Goal: Transaction & Acquisition: Obtain resource

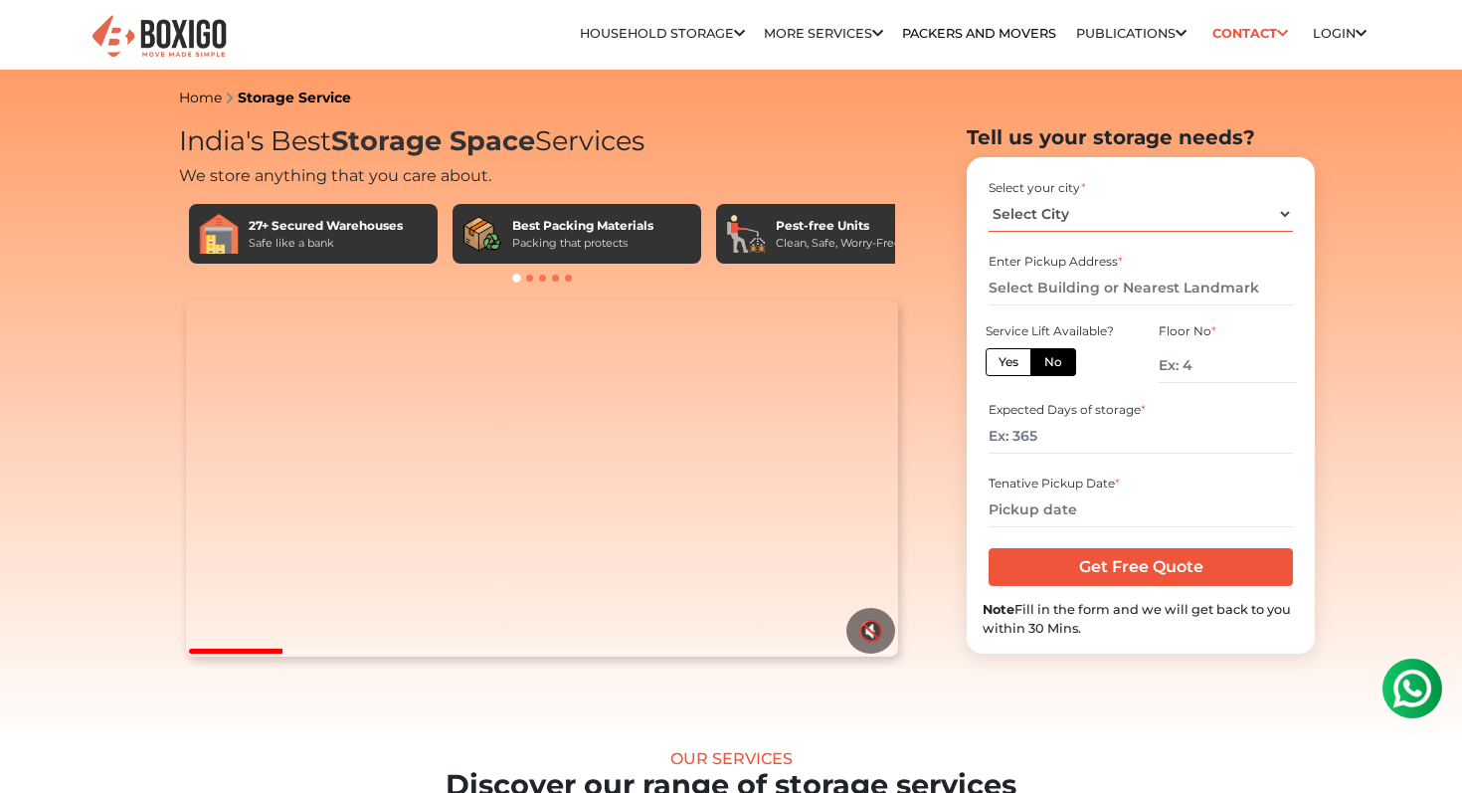
click at [1056, 214] on select "Select City Bangalore Bengaluru Bhopal Bhubaneswar Chennai Coimbatore Cuttack D…" at bounding box center [1140, 214] width 303 height 35
select select "[GEOGRAPHIC_DATA]"
click at [989, 197] on select "Select City Bangalore Bengaluru Bhopal Bhubaneswar Chennai Coimbatore Cuttack D…" at bounding box center [1140, 214] width 303 height 35
click at [1087, 290] on input "text" at bounding box center [1140, 288] width 303 height 35
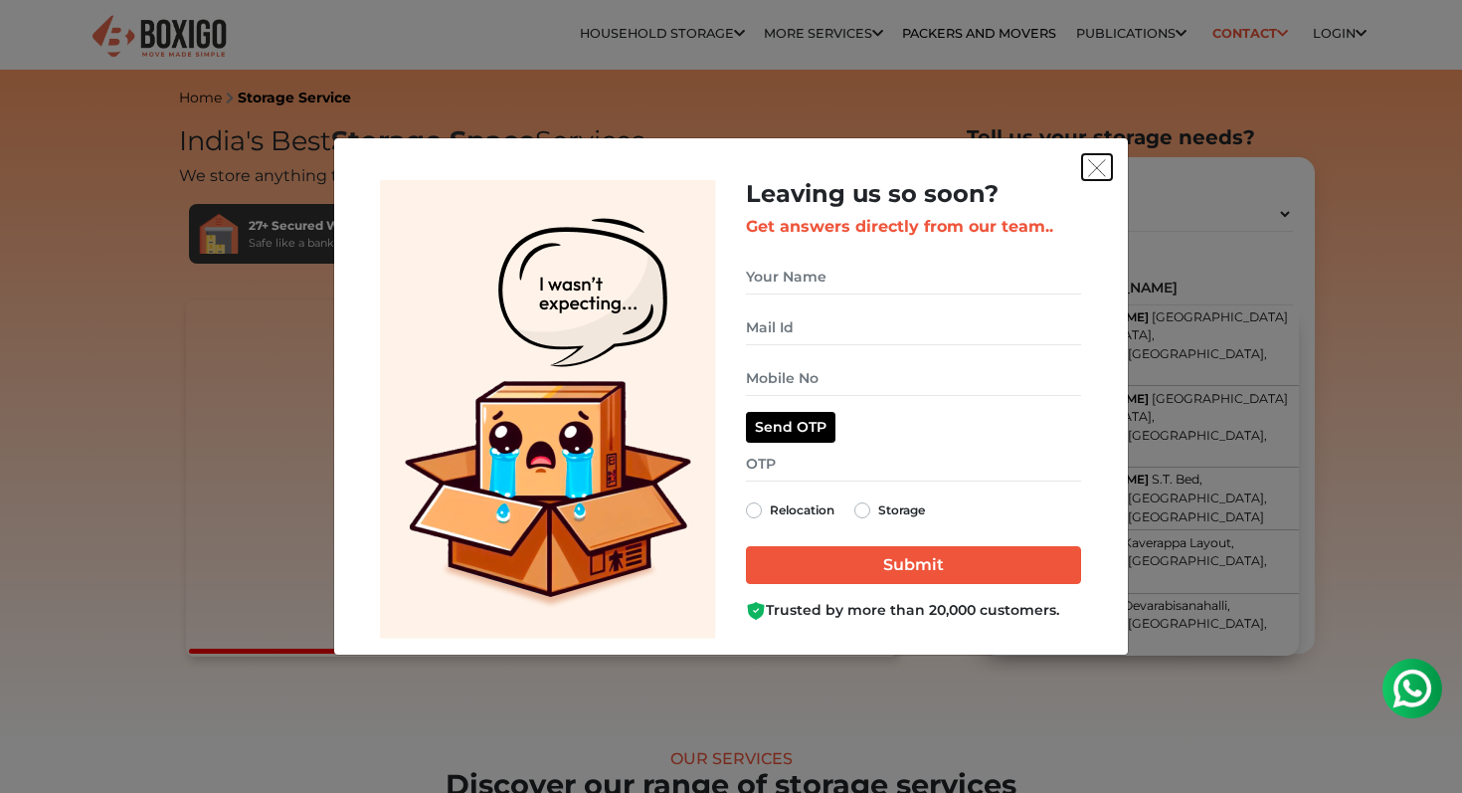
click at [1099, 165] on img "get free quote dialog" at bounding box center [1097, 168] width 18 height 18
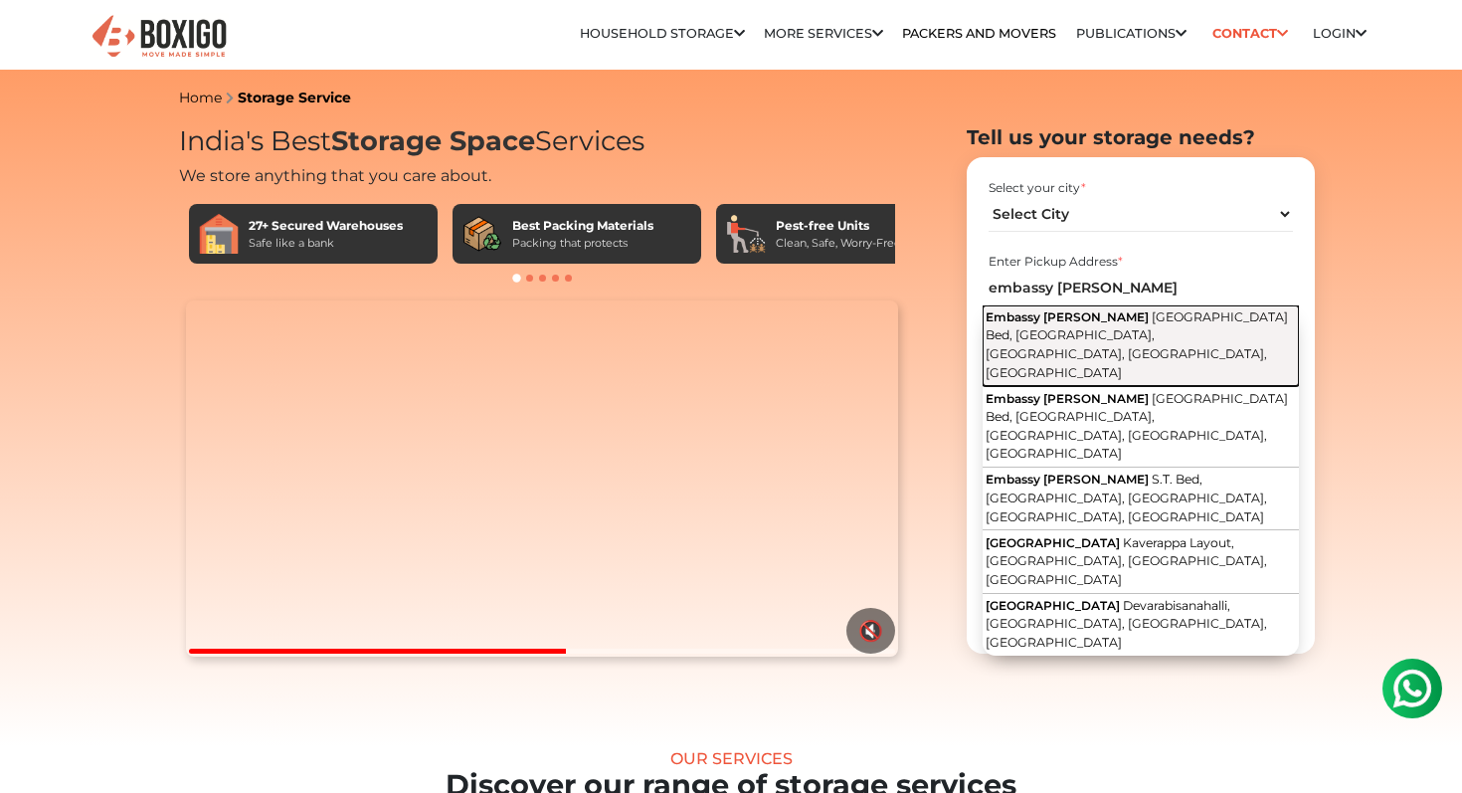
click at [1137, 332] on span "8th - Cross Road, S.T. Bed, 4th Block, Koramangala, Bengaluru, Karnataka" at bounding box center [1137, 344] width 302 height 71
type input "Embassy Meadows, 8th - Cross Road, S.T. Bed, 4th Block, Koramangala, Bengaluru,…"
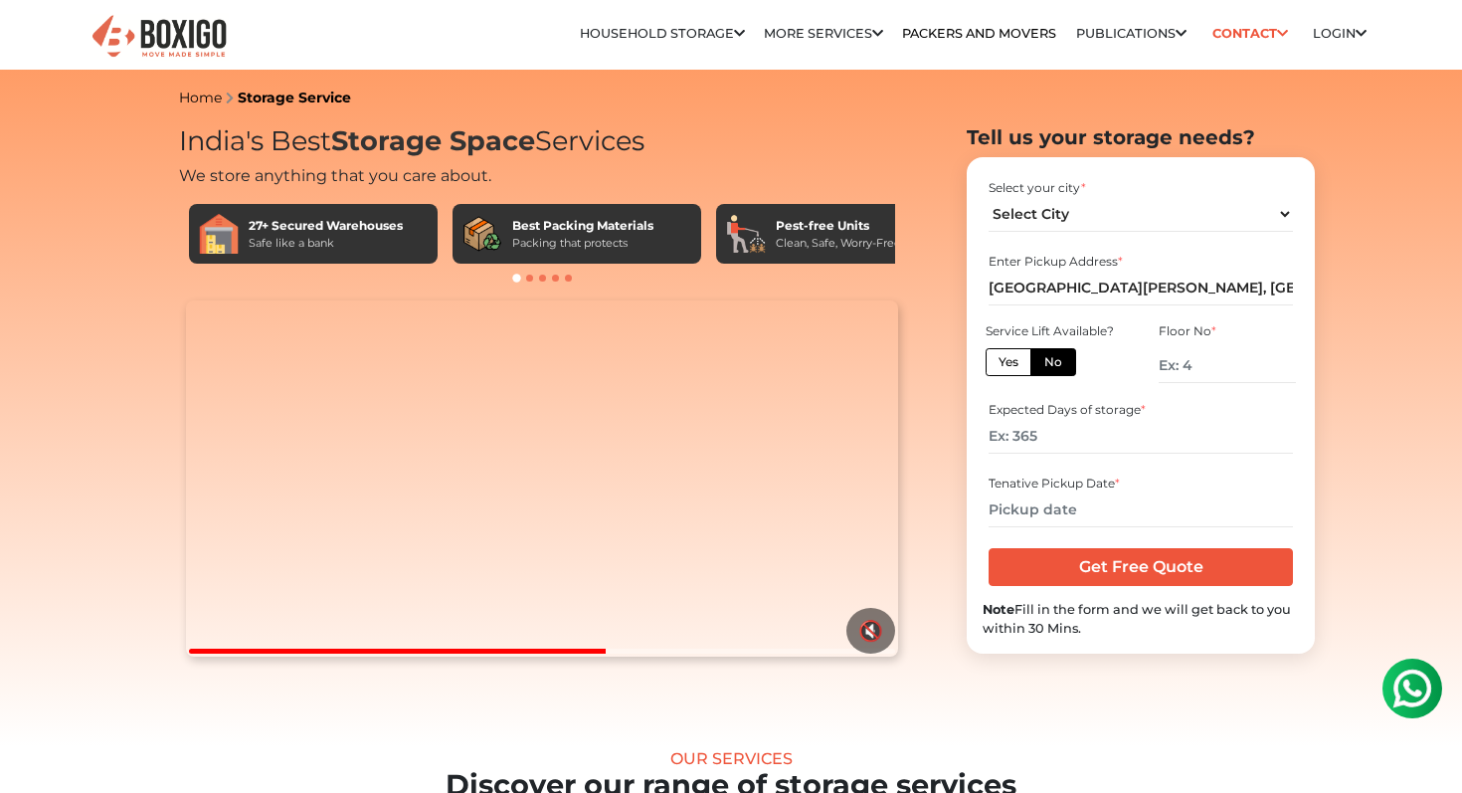
click at [1008, 355] on label "Yes" at bounding box center [1009, 362] width 46 height 28
click at [1008, 355] on input "Yes" at bounding box center [1005, 359] width 13 height 13
radio input "true"
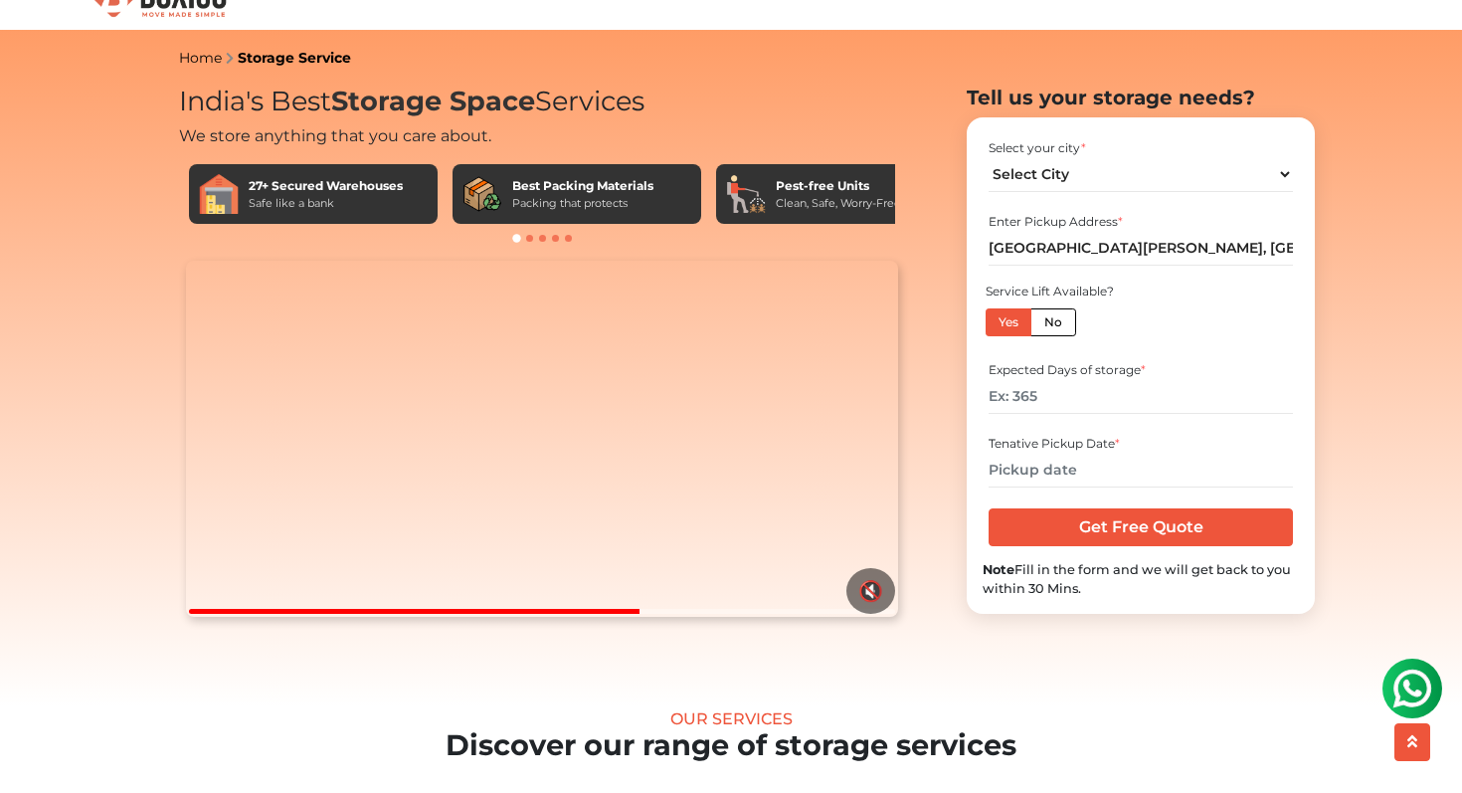
scroll to position [59, 0]
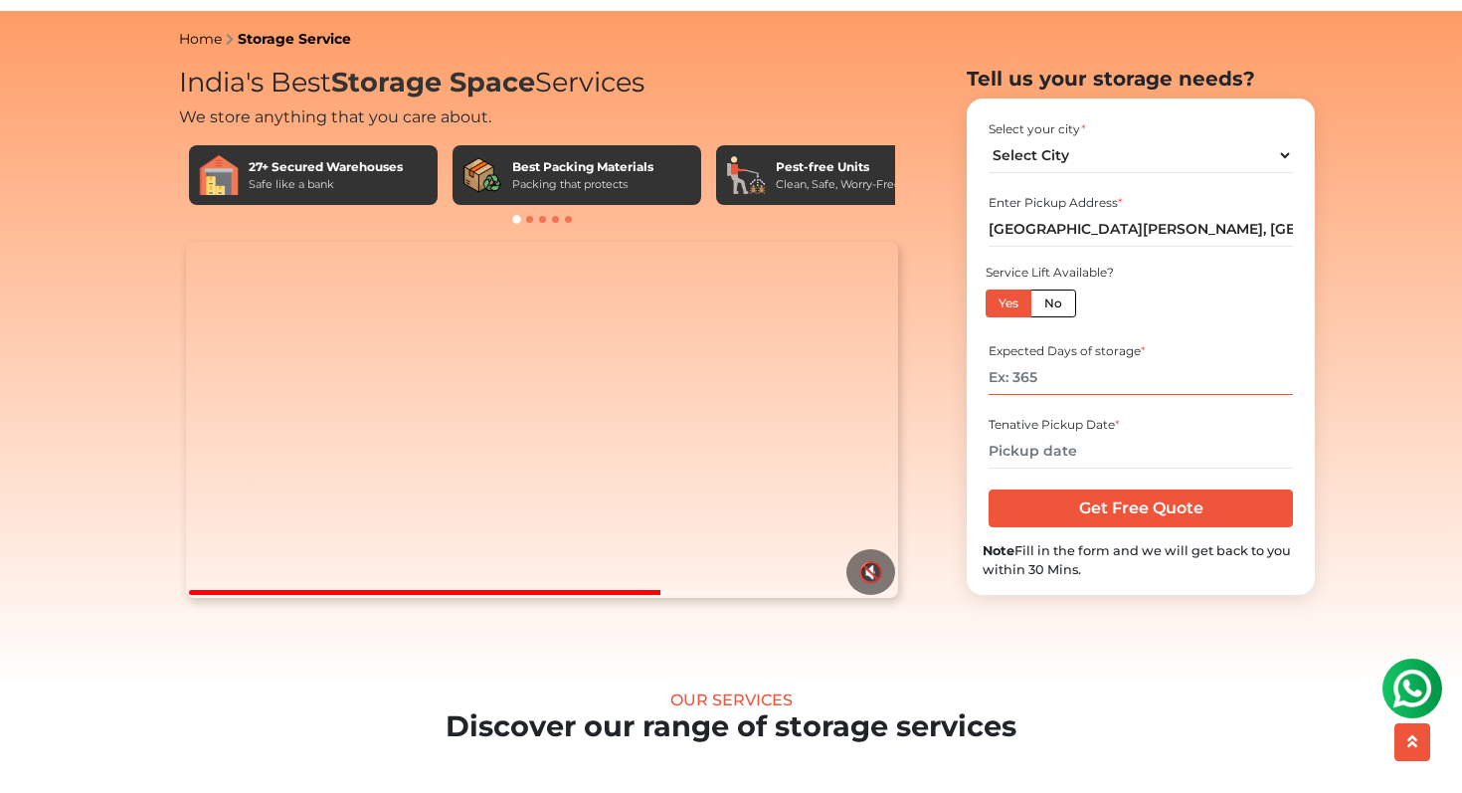
click at [1072, 395] on input "number" at bounding box center [1140, 377] width 303 height 35
type input "100"
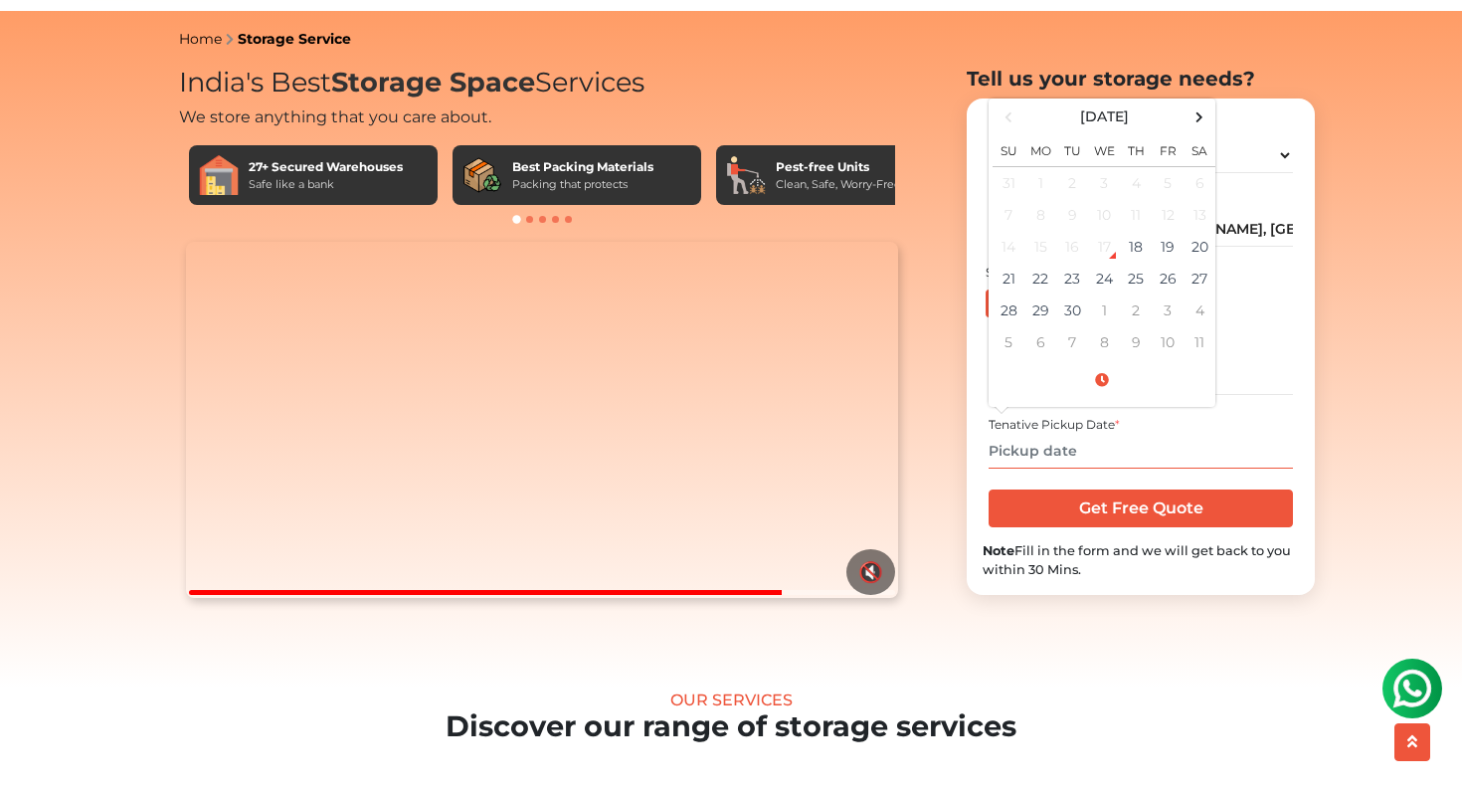
click at [1081, 469] on input "text" at bounding box center [1140, 451] width 303 height 35
click at [1141, 263] on td "18" at bounding box center [1136, 247] width 32 height 32
click at [1041, 294] on td "22" at bounding box center [1041, 279] width 32 height 32
type input "09/22/2025 8:41 PM"
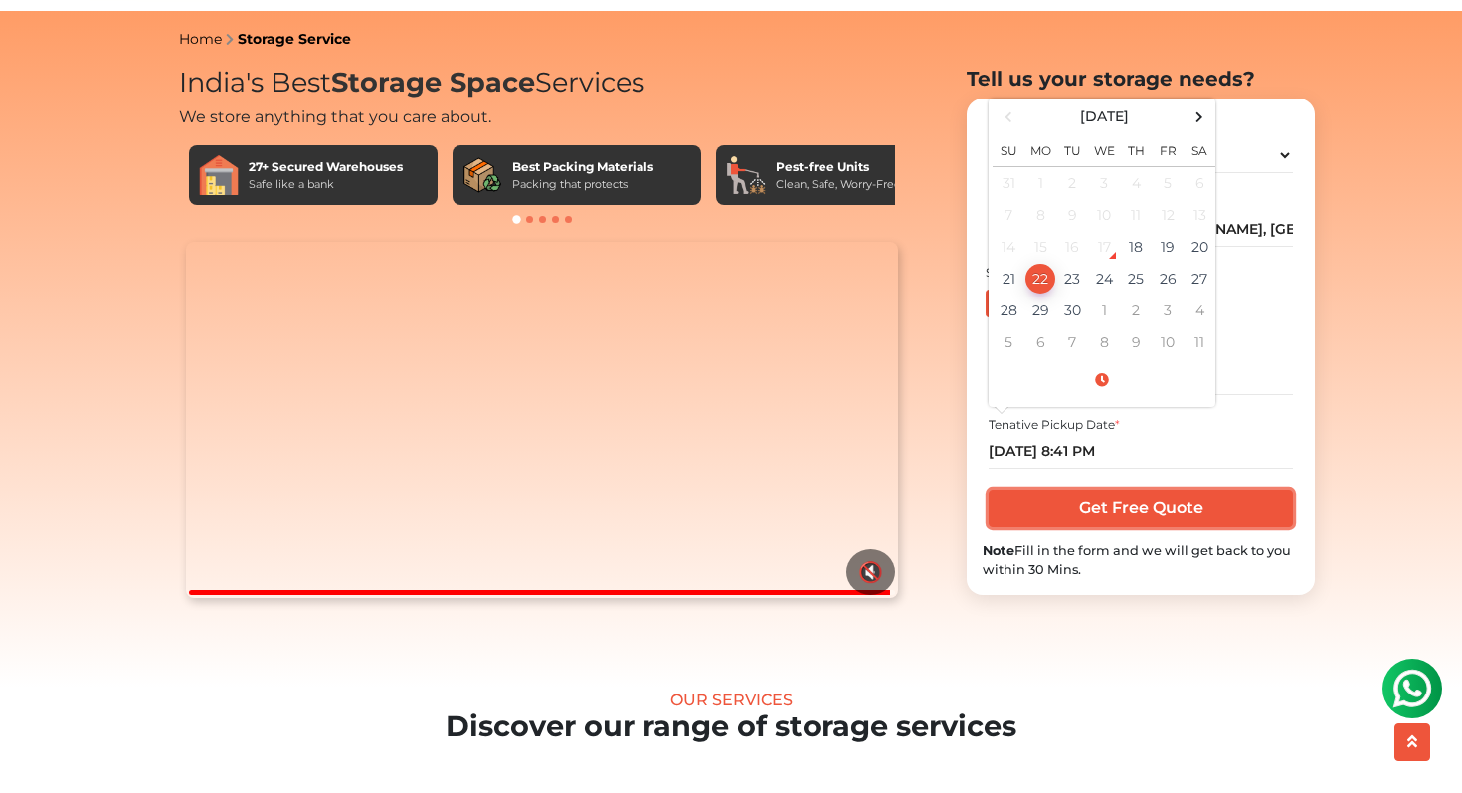
click at [1095, 527] on input "Get Free Quote" at bounding box center [1140, 508] width 303 height 38
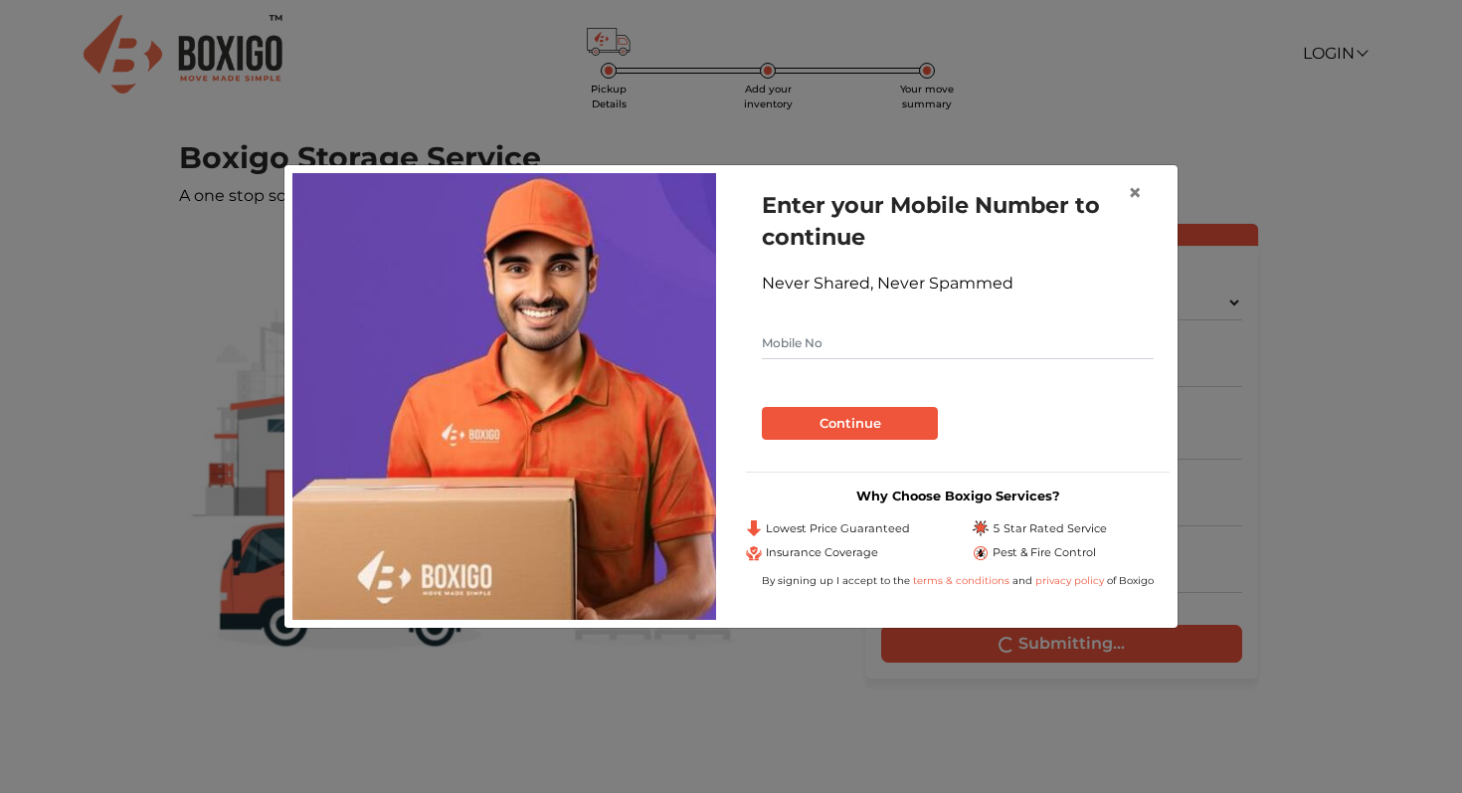
click at [996, 332] on input "text" at bounding box center [958, 343] width 392 height 32
type input "8790723182"
click at [902, 435] on button "Continue" at bounding box center [850, 424] width 176 height 34
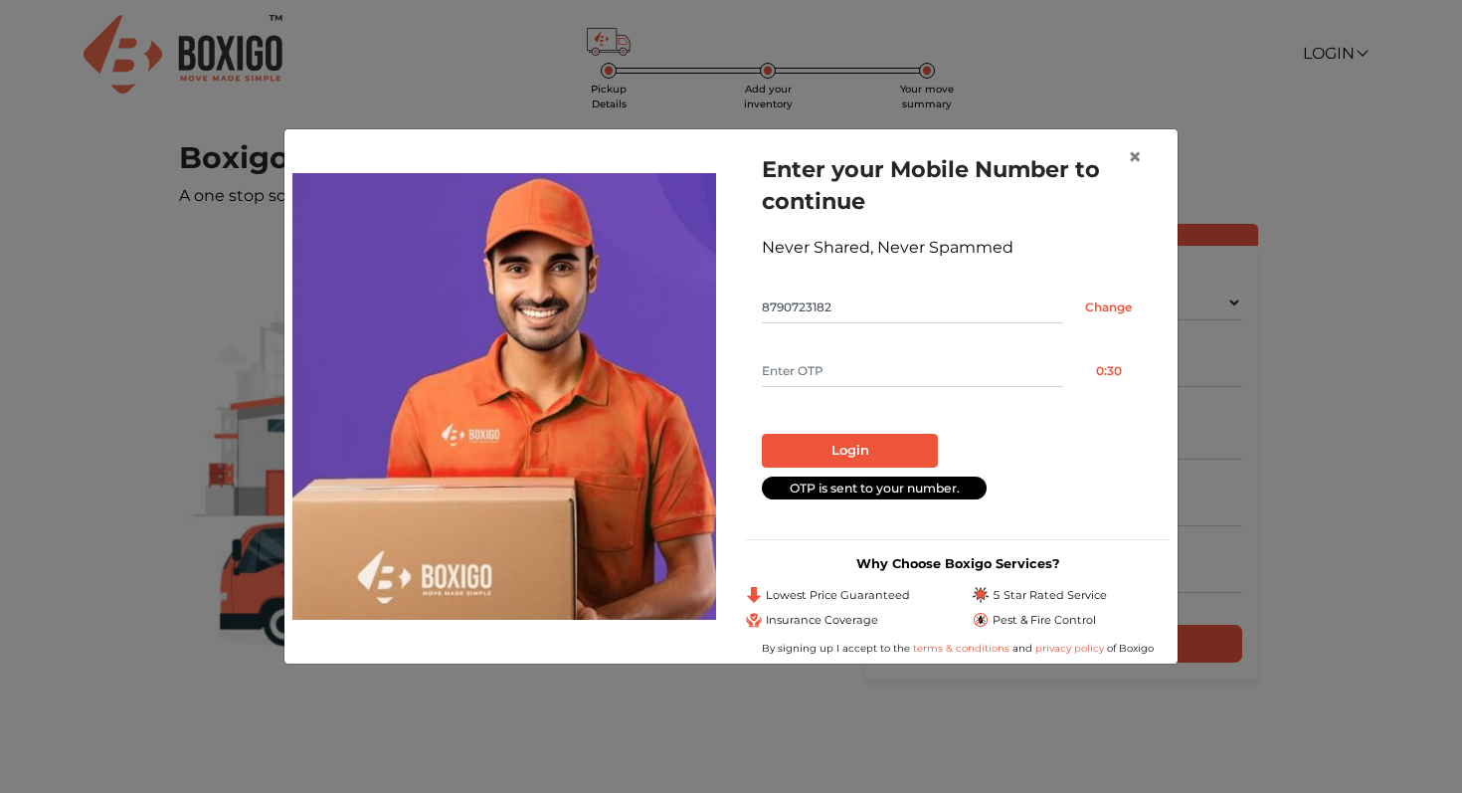
click at [893, 375] on input "text" at bounding box center [912, 371] width 301 height 32
type input "5726"
click at [911, 451] on button "Login" at bounding box center [850, 451] width 176 height 34
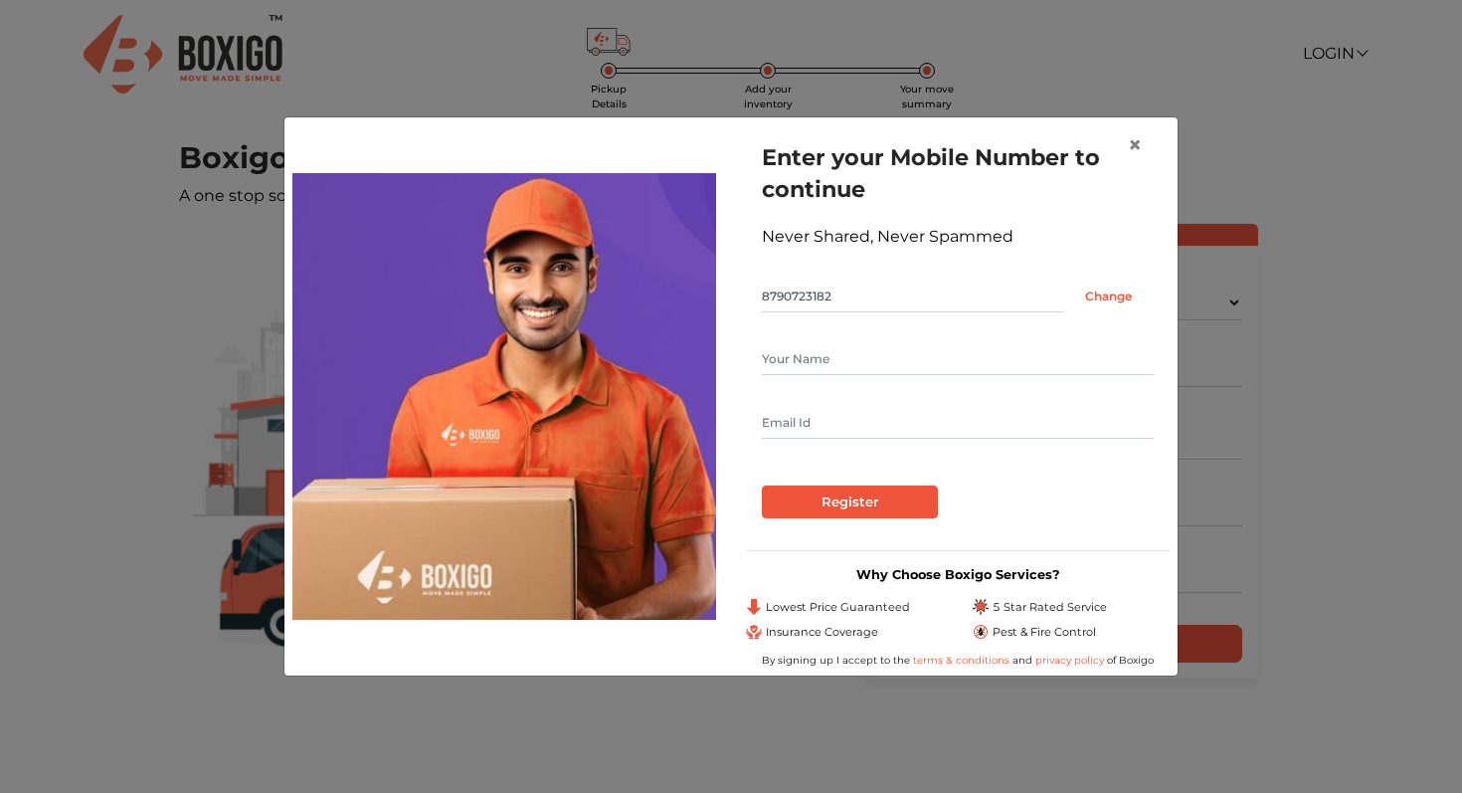
click at [911, 332] on form "Enter your Mobile Number to continue Never Shared, Never Spammed 8790723182 Cha…" at bounding box center [958, 329] width 392 height 377
click at [889, 370] on input "text" at bounding box center [958, 359] width 392 height 32
type input "Indrayani Bargaje"
click at [873, 423] on input "text" at bounding box center [958, 423] width 392 height 32
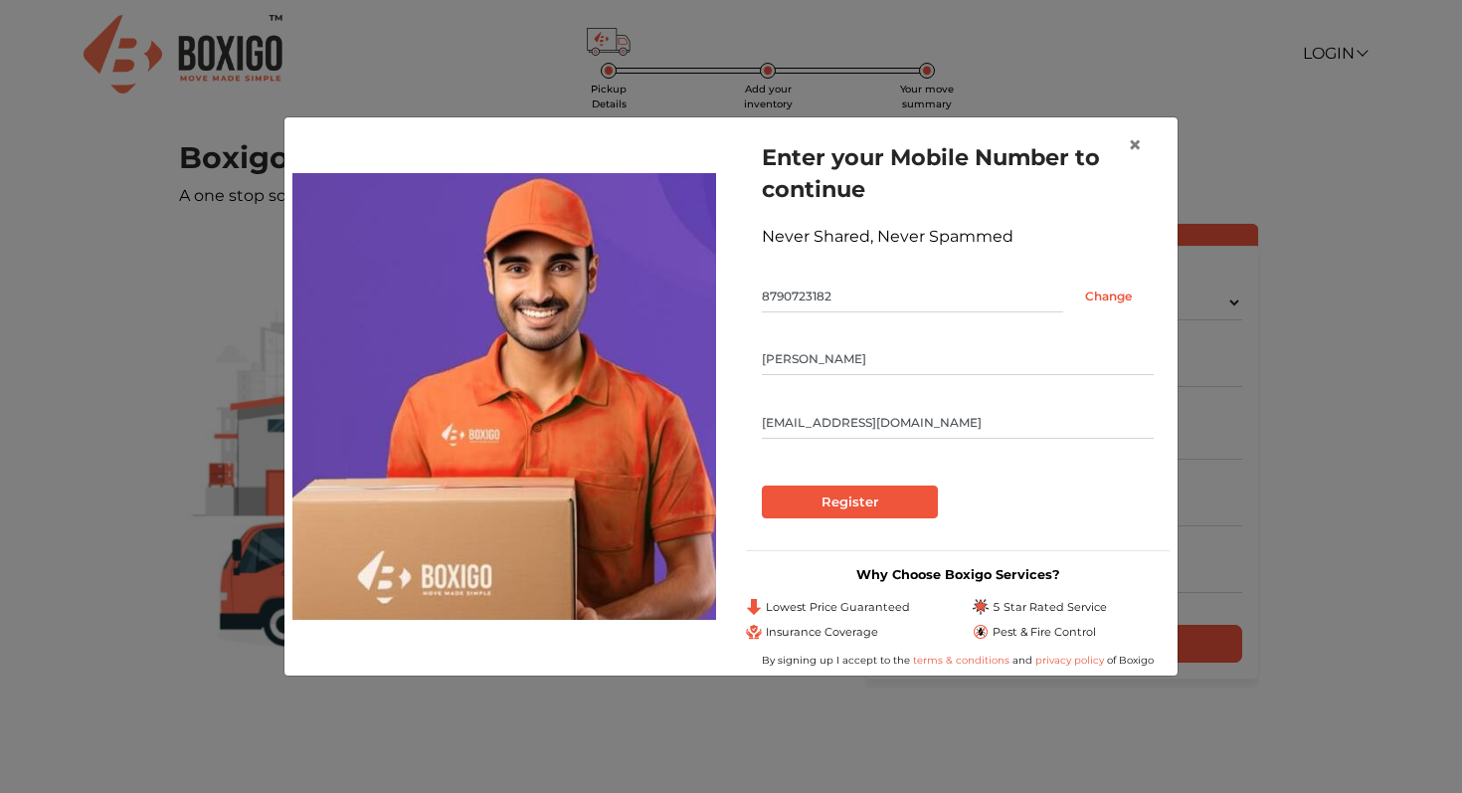
type input "indrayanibargaje12@gmail.com"
click at [843, 521] on div "Enter your Mobile Number to continue Never Shared, Never Spammed 8790723182 Cha…" at bounding box center [958, 329] width 424 height 409
click at [844, 497] on input "Register" at bounding box center [850, 503] width 176 height 34
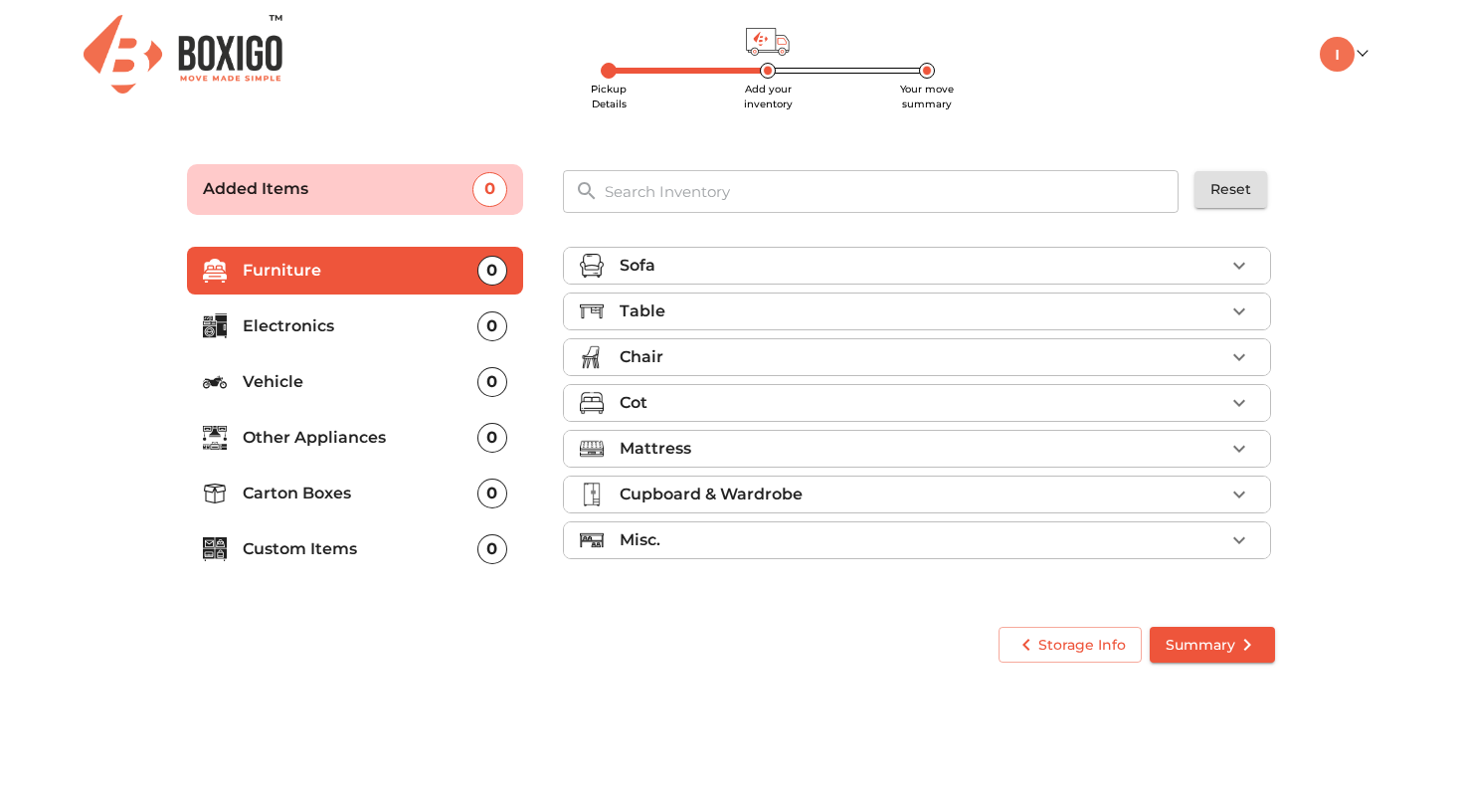
click at [808, 267] on div "Sofa" at bounding box center [922, 266] width 605 height 24
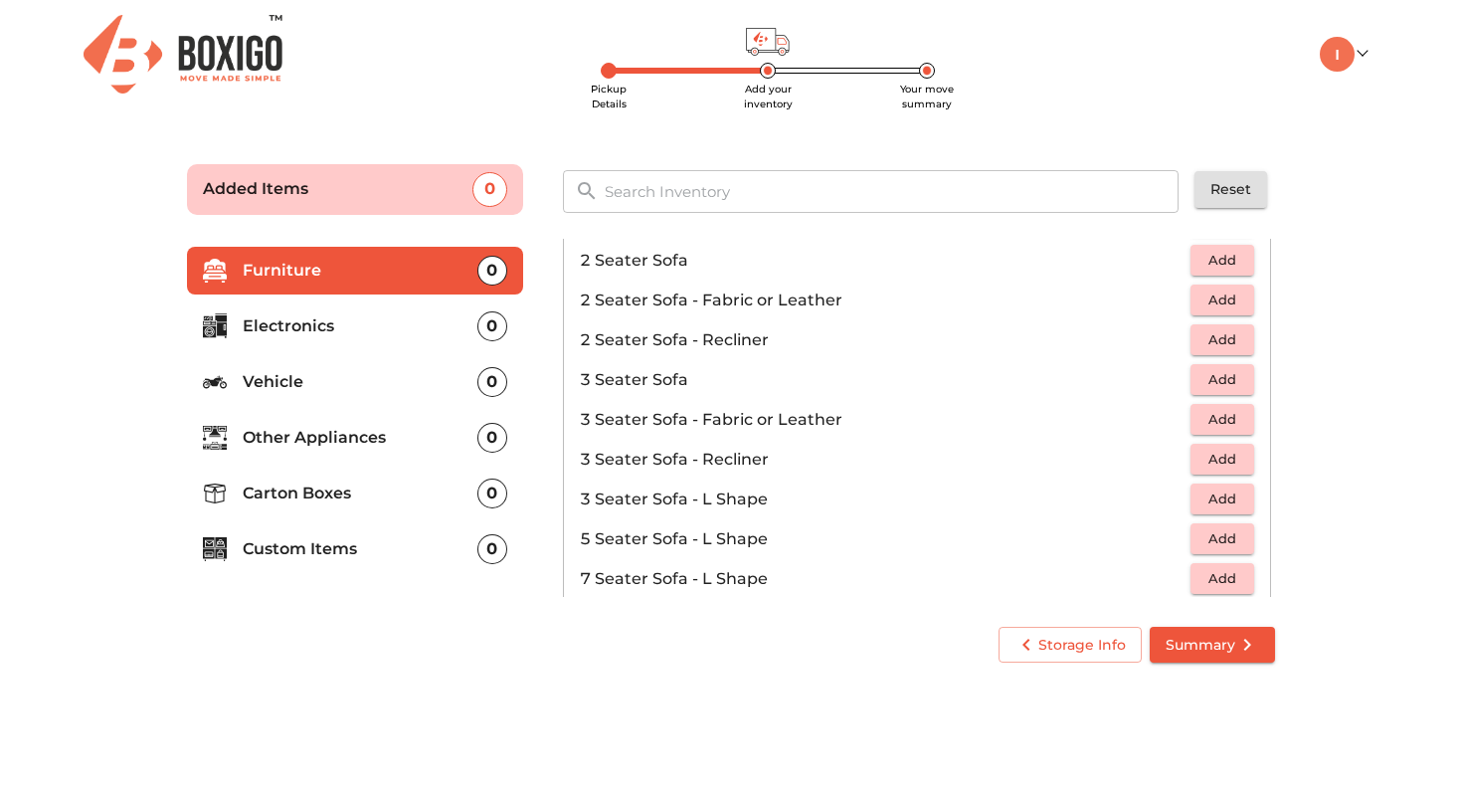
scroll to position [150, 0]
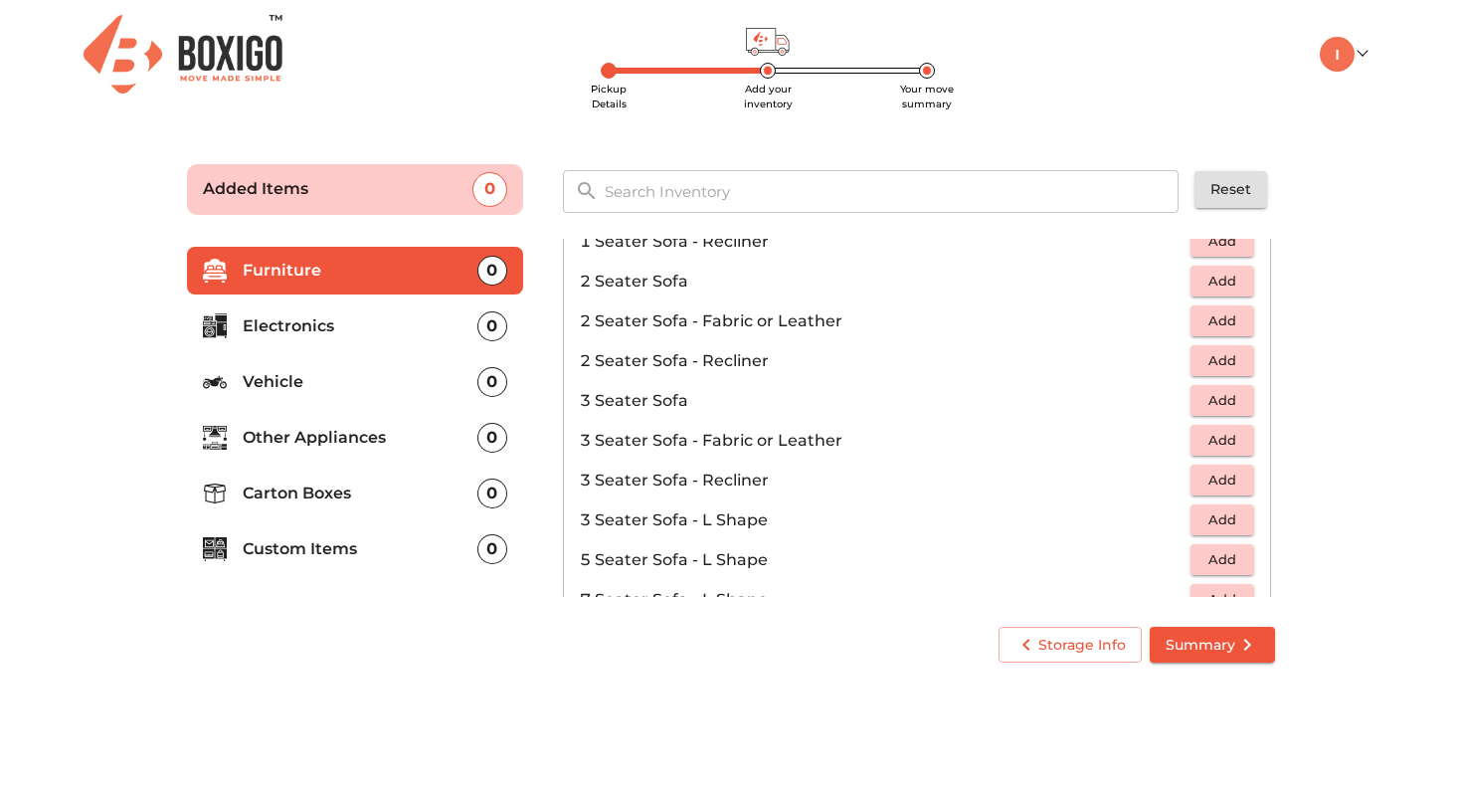
click at [1225, 315] on span "Add" at bounding box center [1223, 320] width 44 height 23
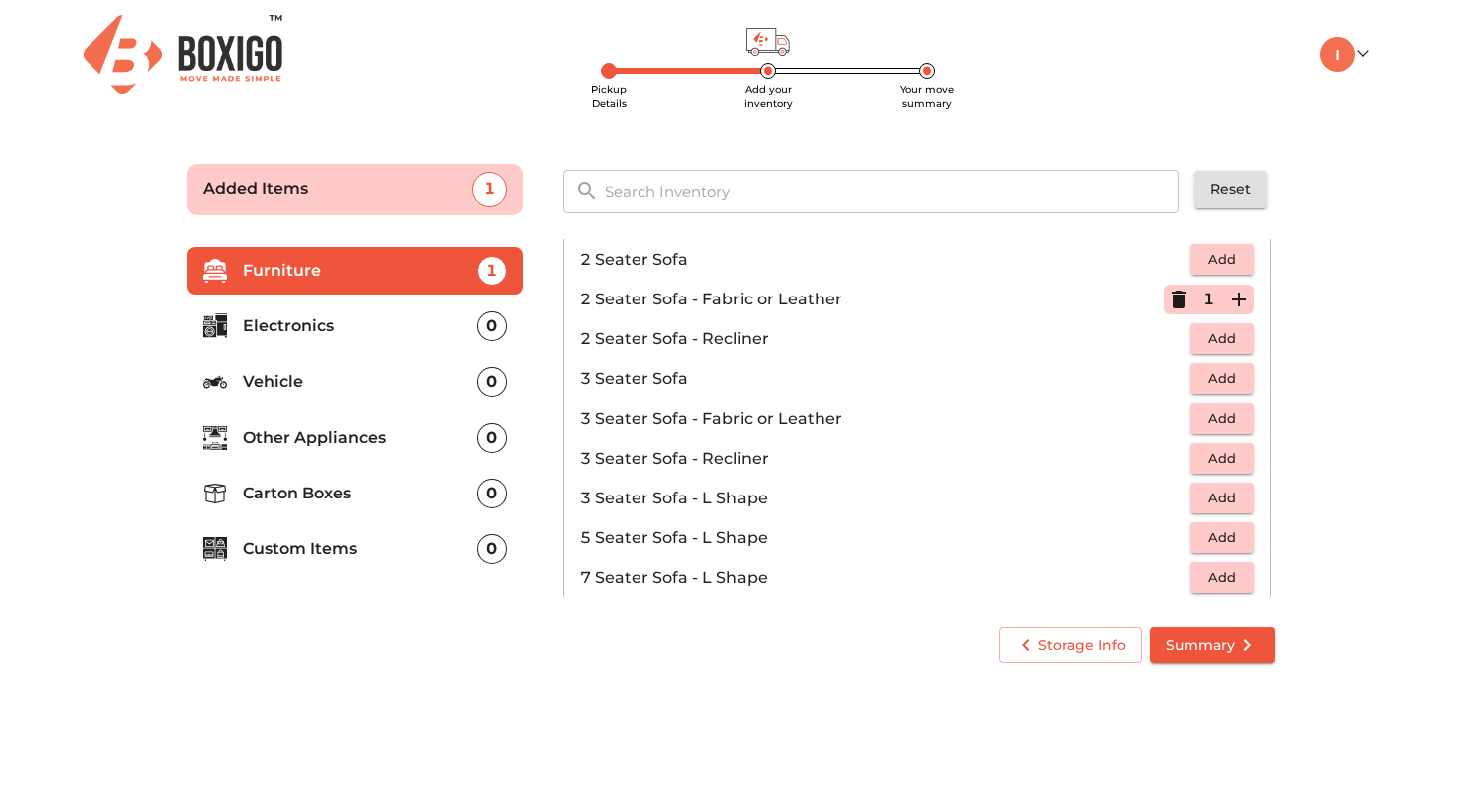
scroll to position [202, 0]
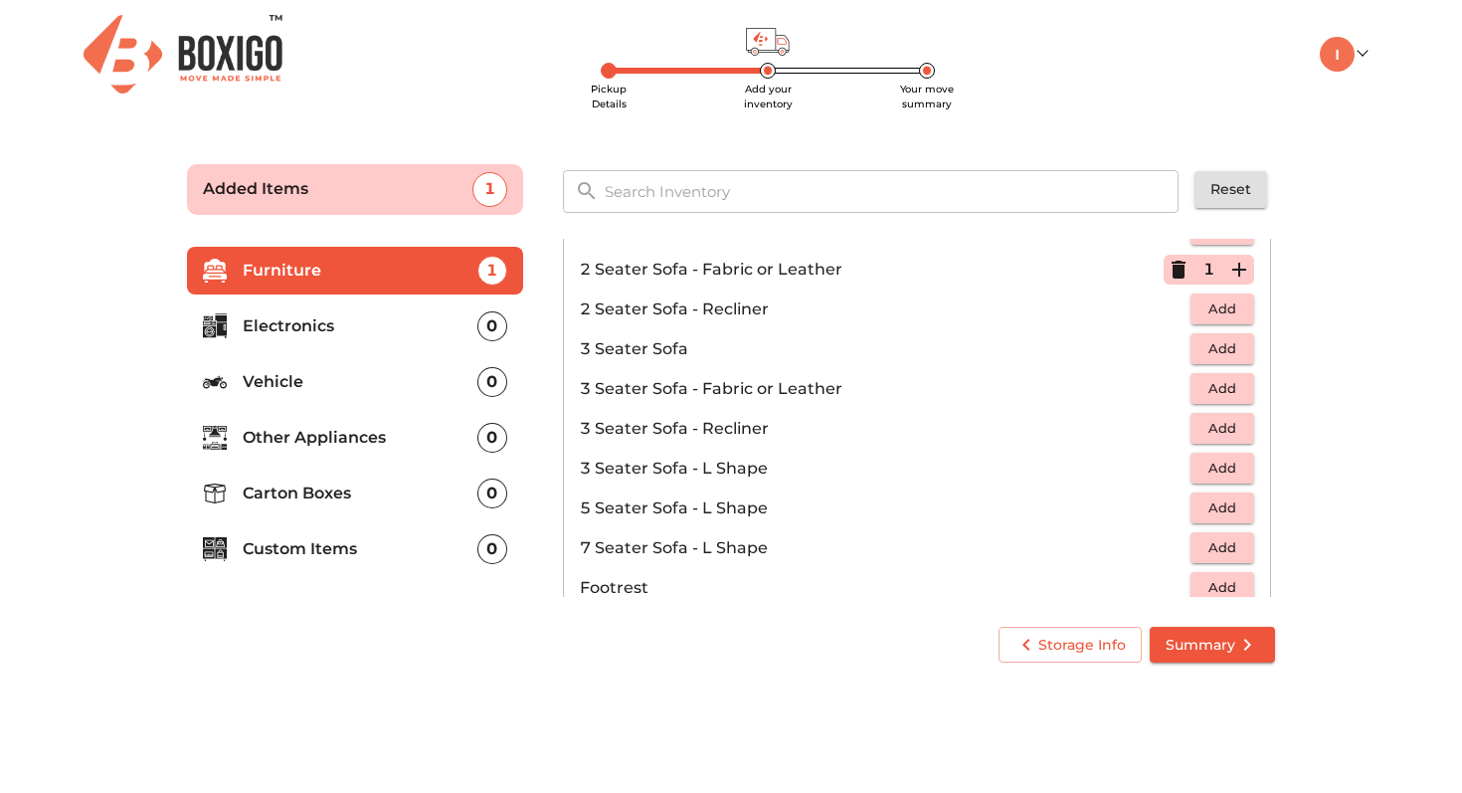
click at [1224, 388] on span "Add" at bounding box center [1223, 388] width 44 height 23
click at [1194, 646] on span "Summary" at bounding box center [1213, 645] width 94 height 25
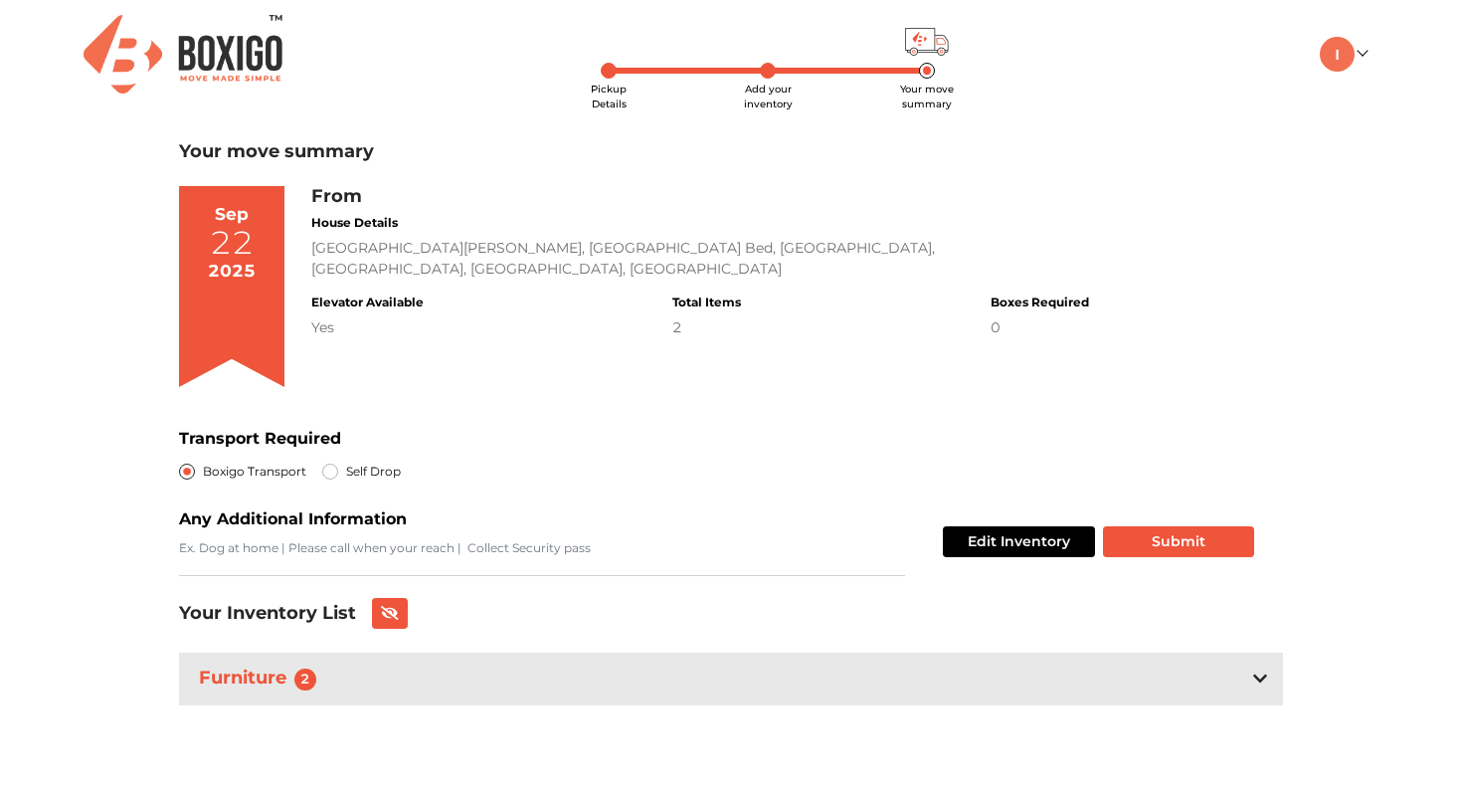
click at [378, 677] on div "Furniture 2" at bounding box center [731, 679] width 1104 height 53
click at [765, 88] on span "Add your inventory" at bounding box center [768, 97] width 49 height 28
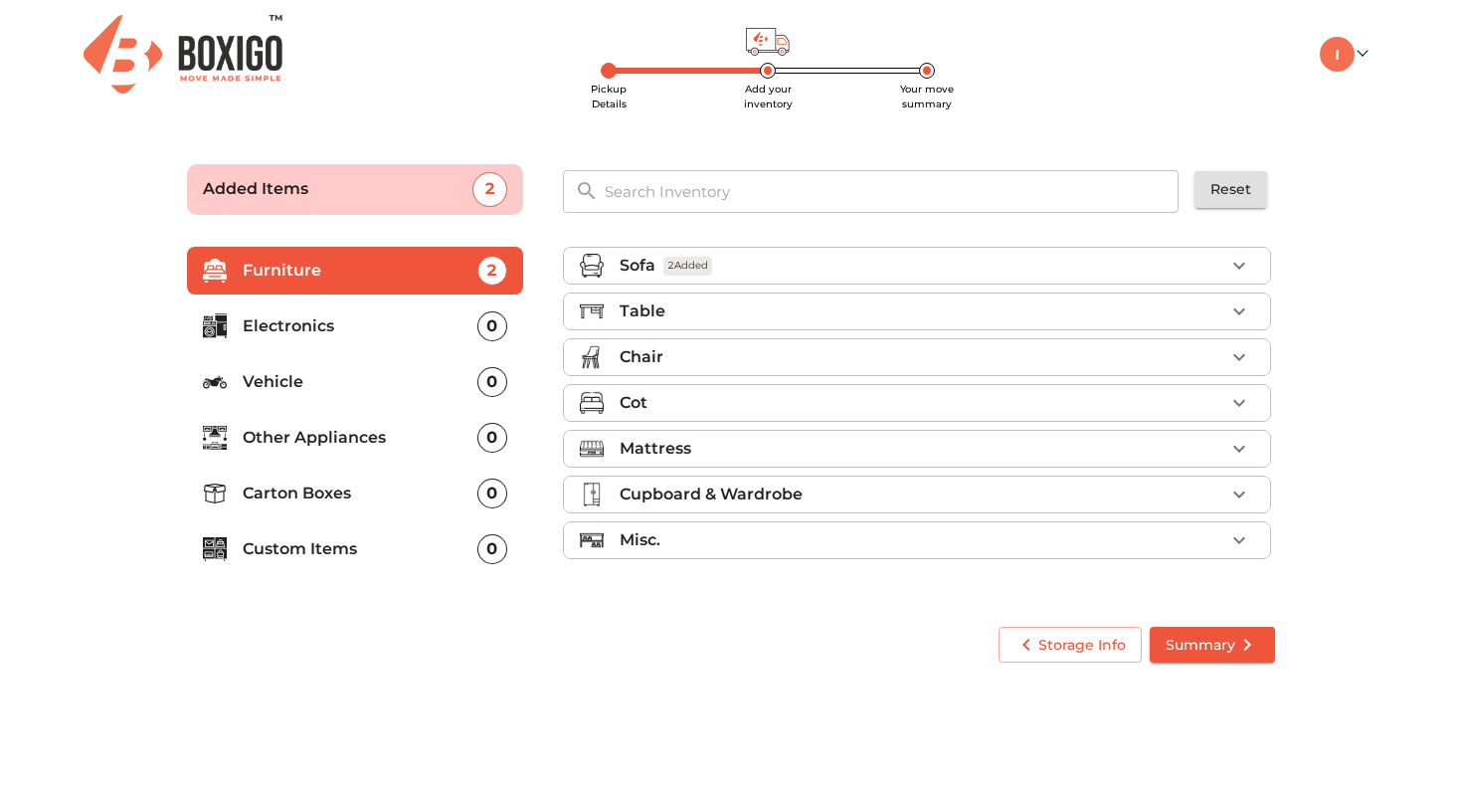
click at [228, 52] on img at bounding box center [183, 54] width 199 height 79
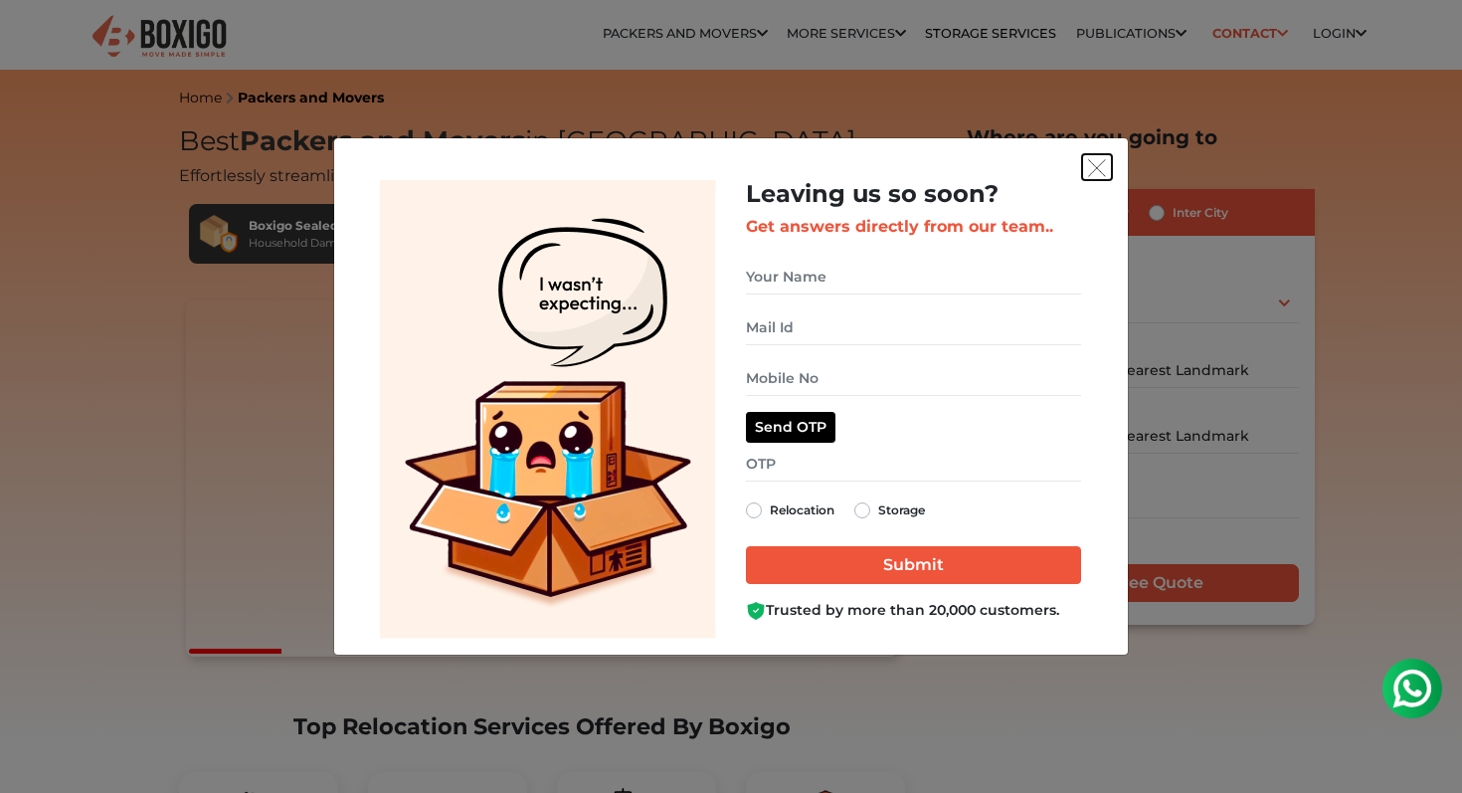
click at [1094, 160] on img "get free quote dialog" at bounding box center [1097, 168] width 18 height 18
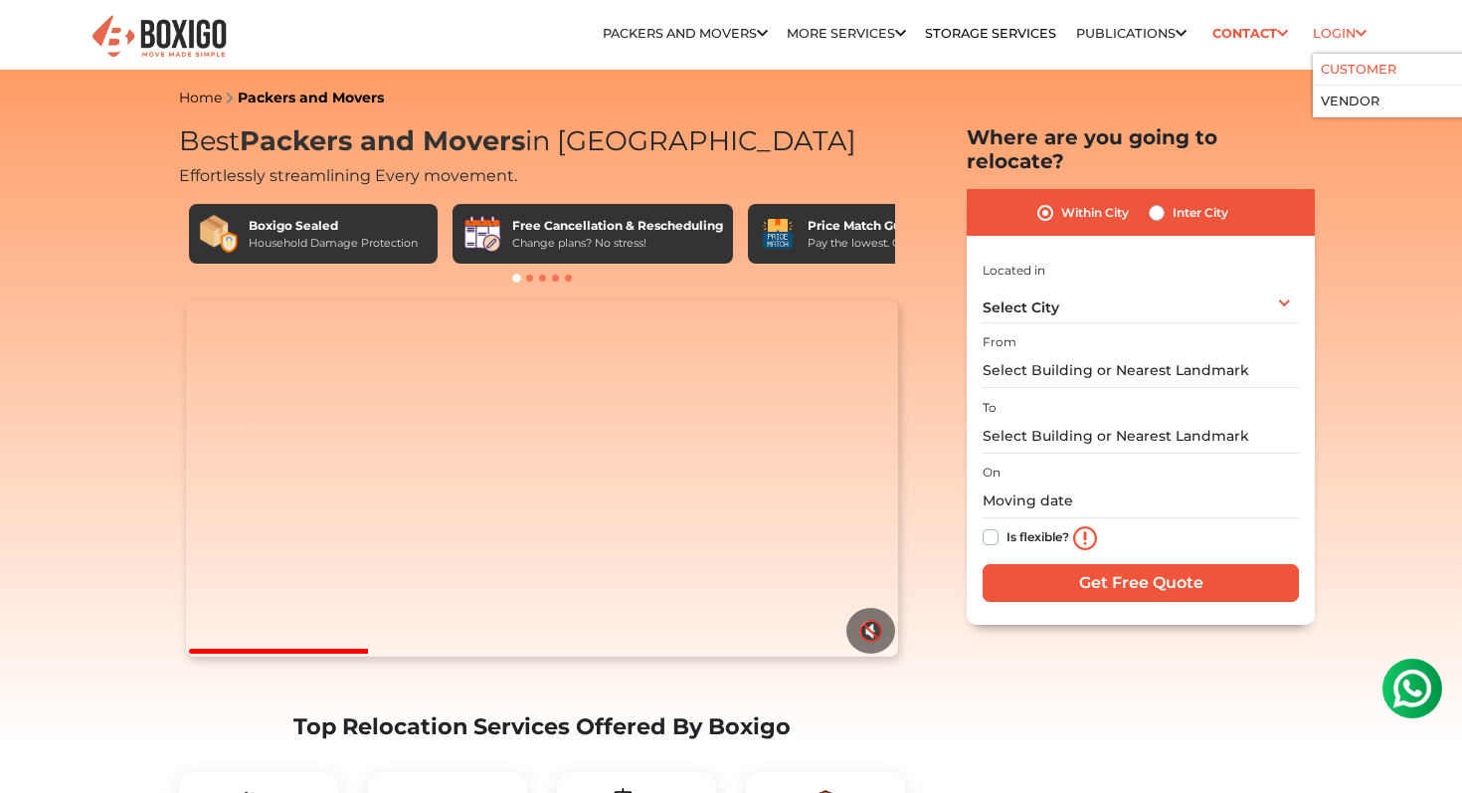
click at [1358, 74] on link "Customer" at bounding box center [1359, 69] width 76 height 15
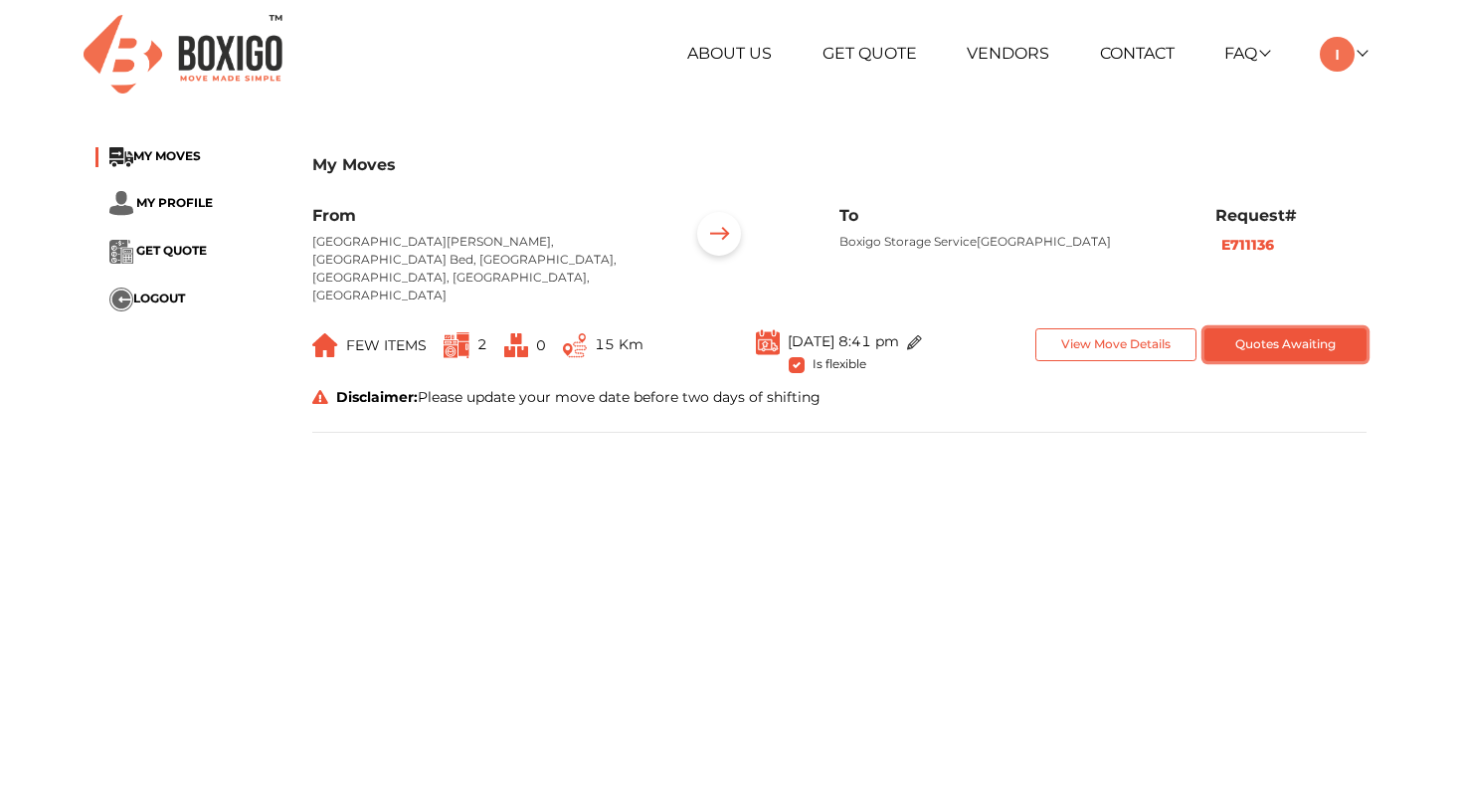
click at [1306, 328] on button "Quotes Awaiting" at bounding box center [1286, 344] width 162 height 33
click at [1118, 328] on button "View Move Details" at bounding box center [1117, 344] width 162 height 33
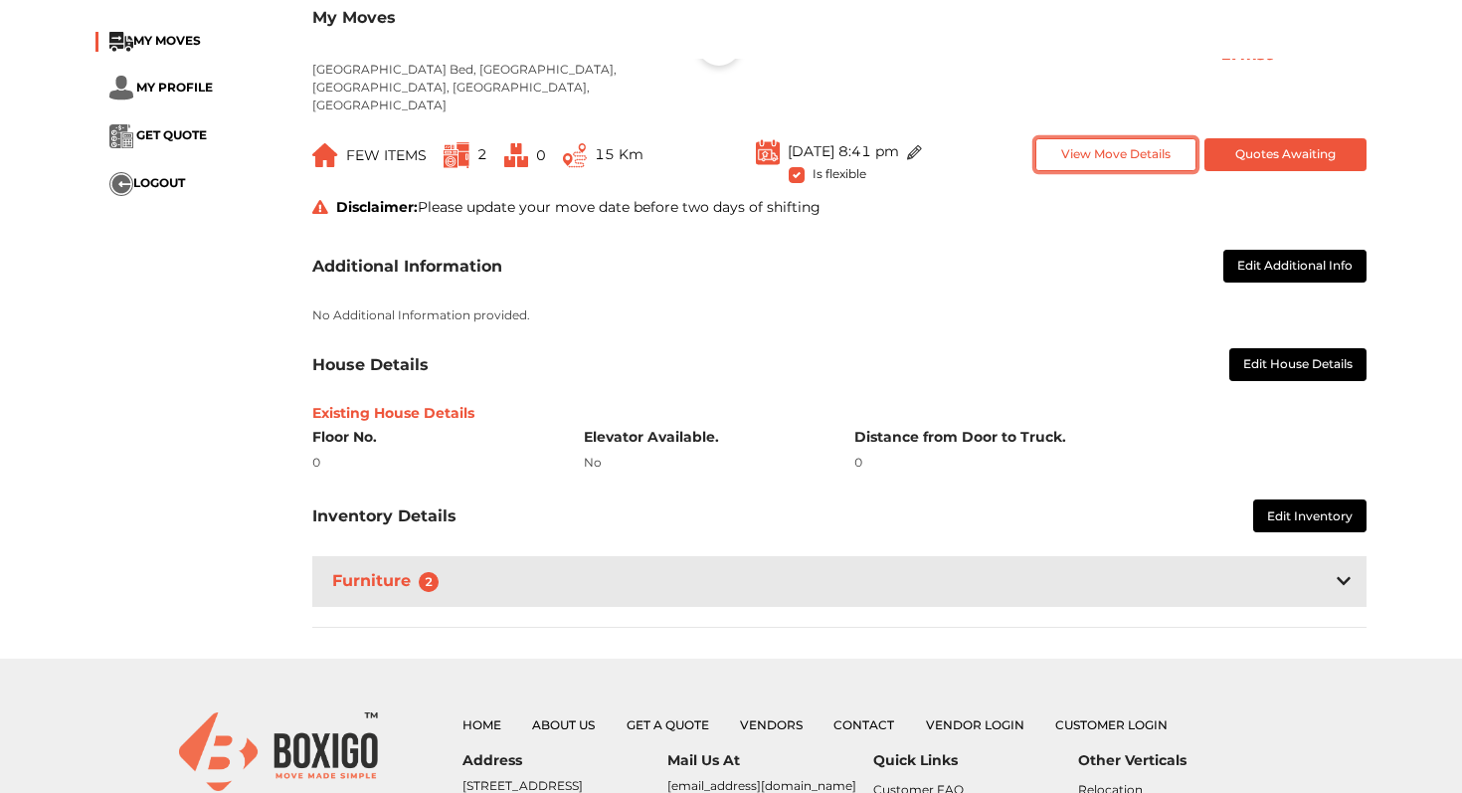
scroll to position [191, 0]
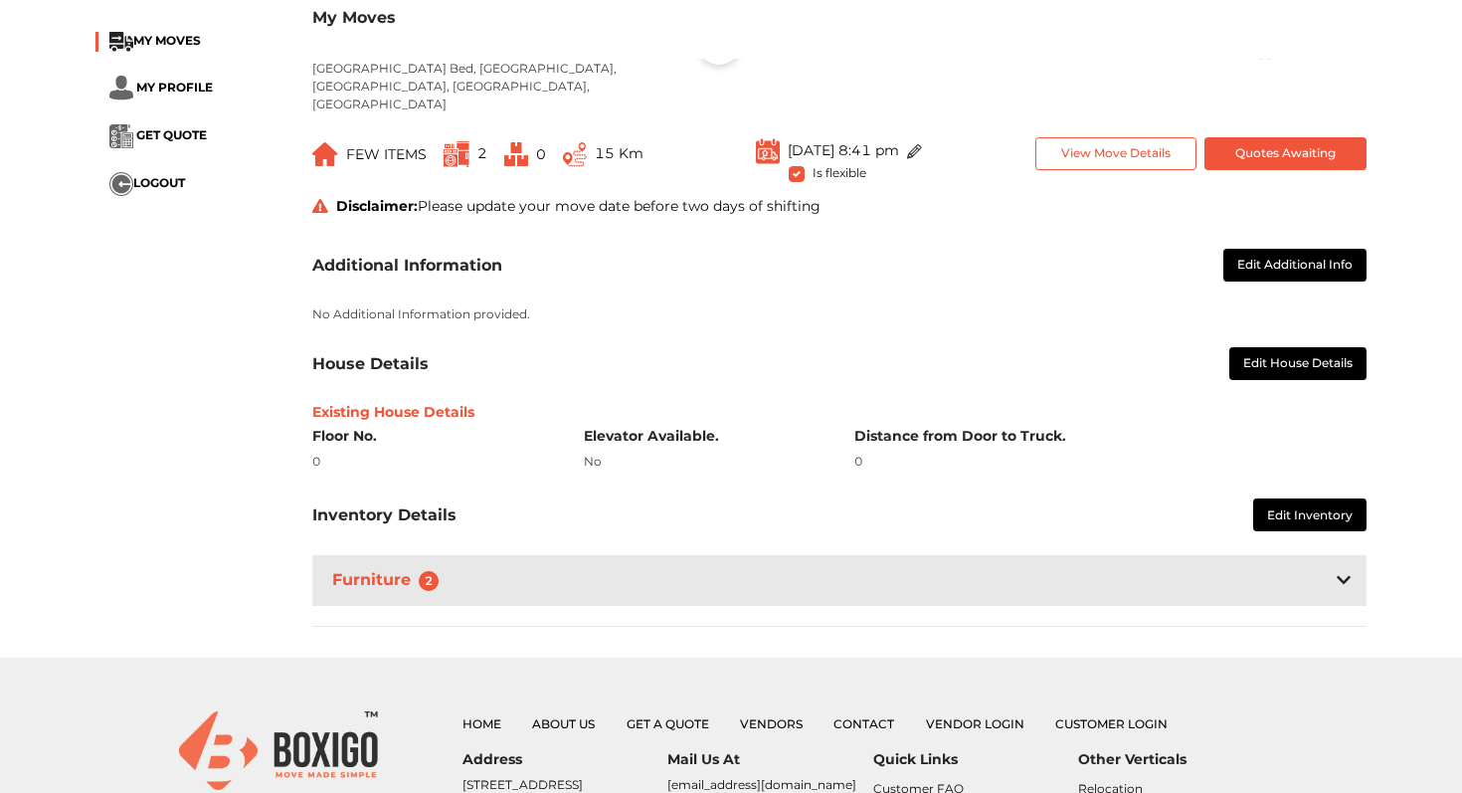
click at [1069, 555] on div "Furniture 2" at bounding box center [839, 580] width 1055 height 51
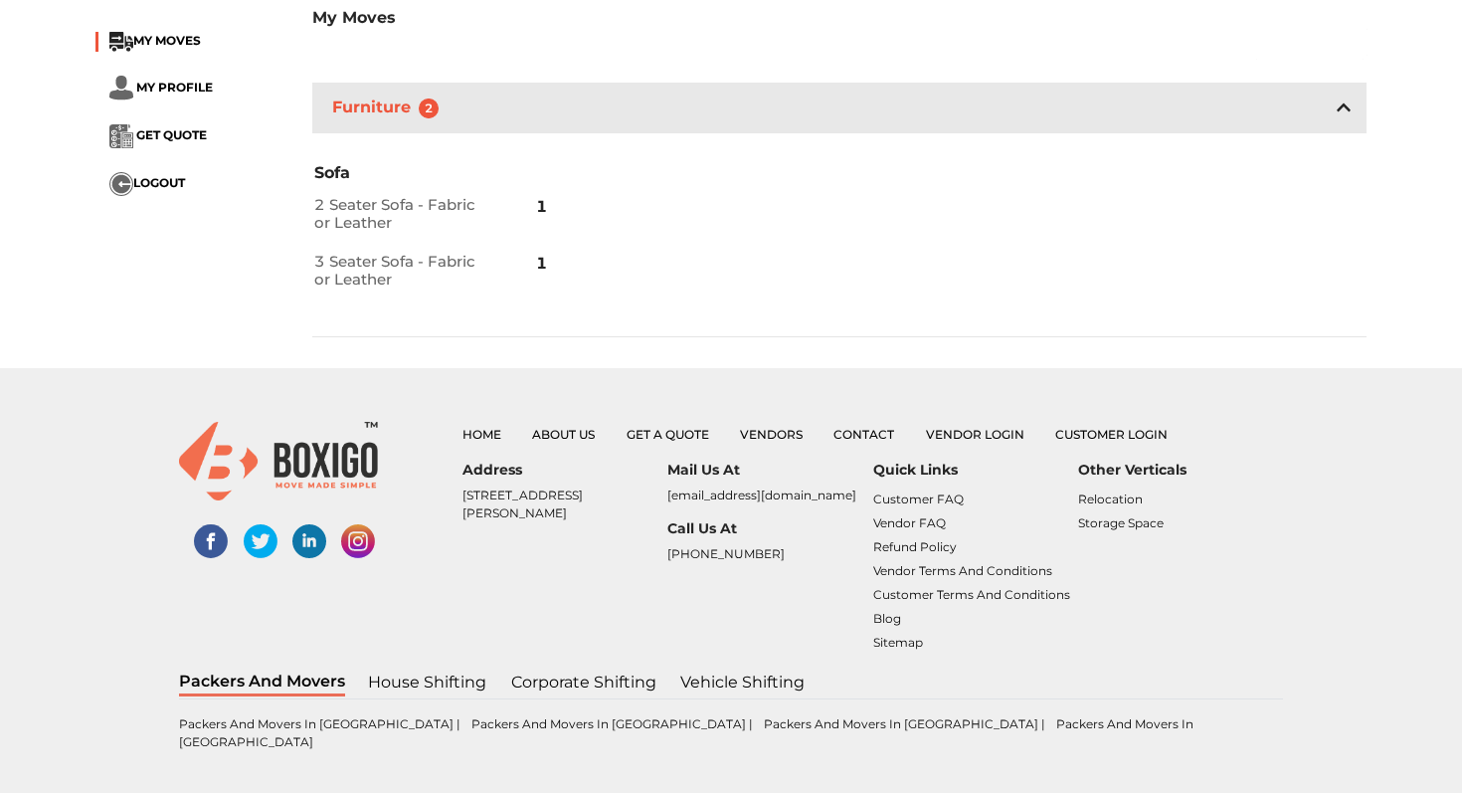
scroll to position [0, 0]
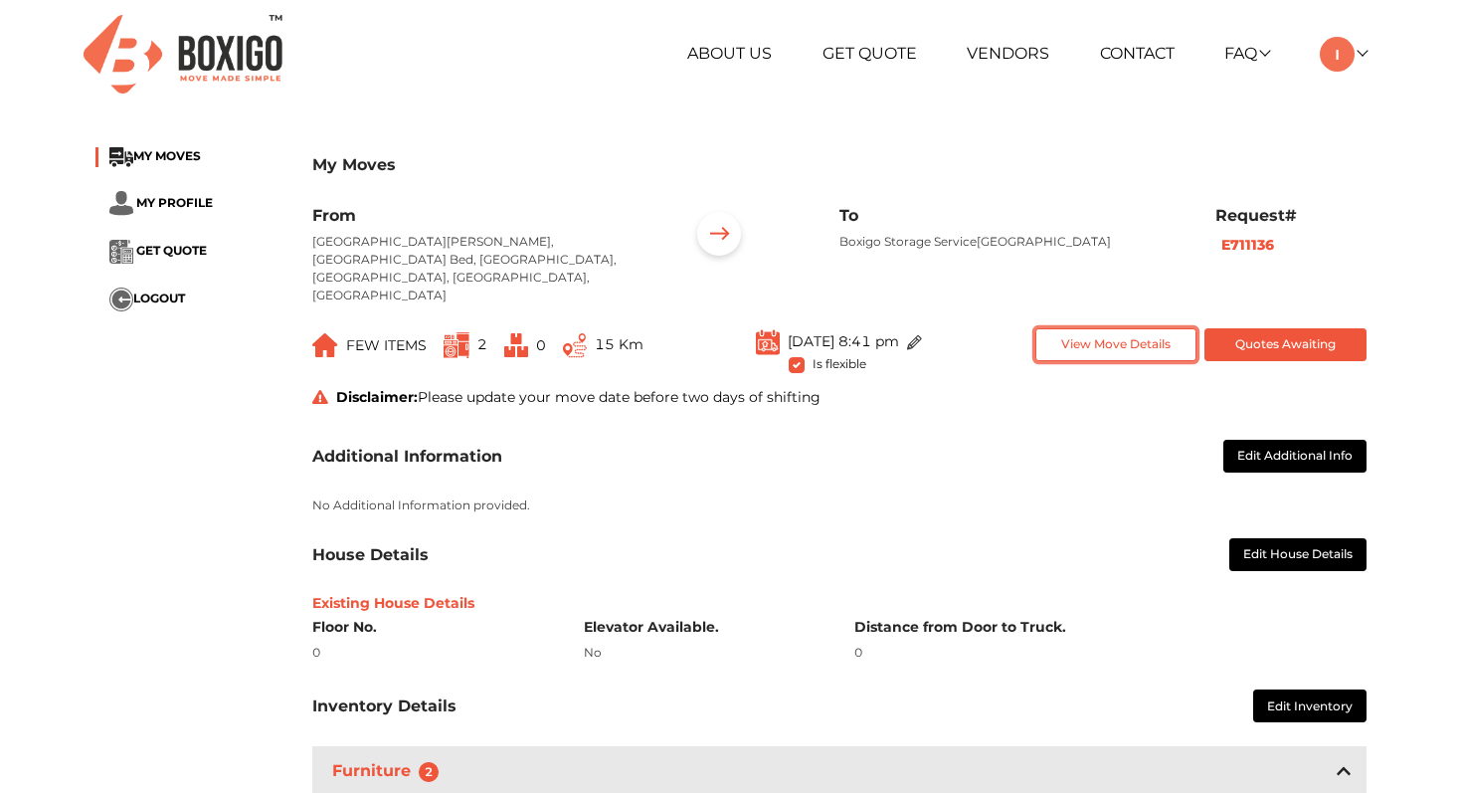
click at [1179, 328] on button "View Move Details" at bounding box center [1117, 344] width 162 height 33
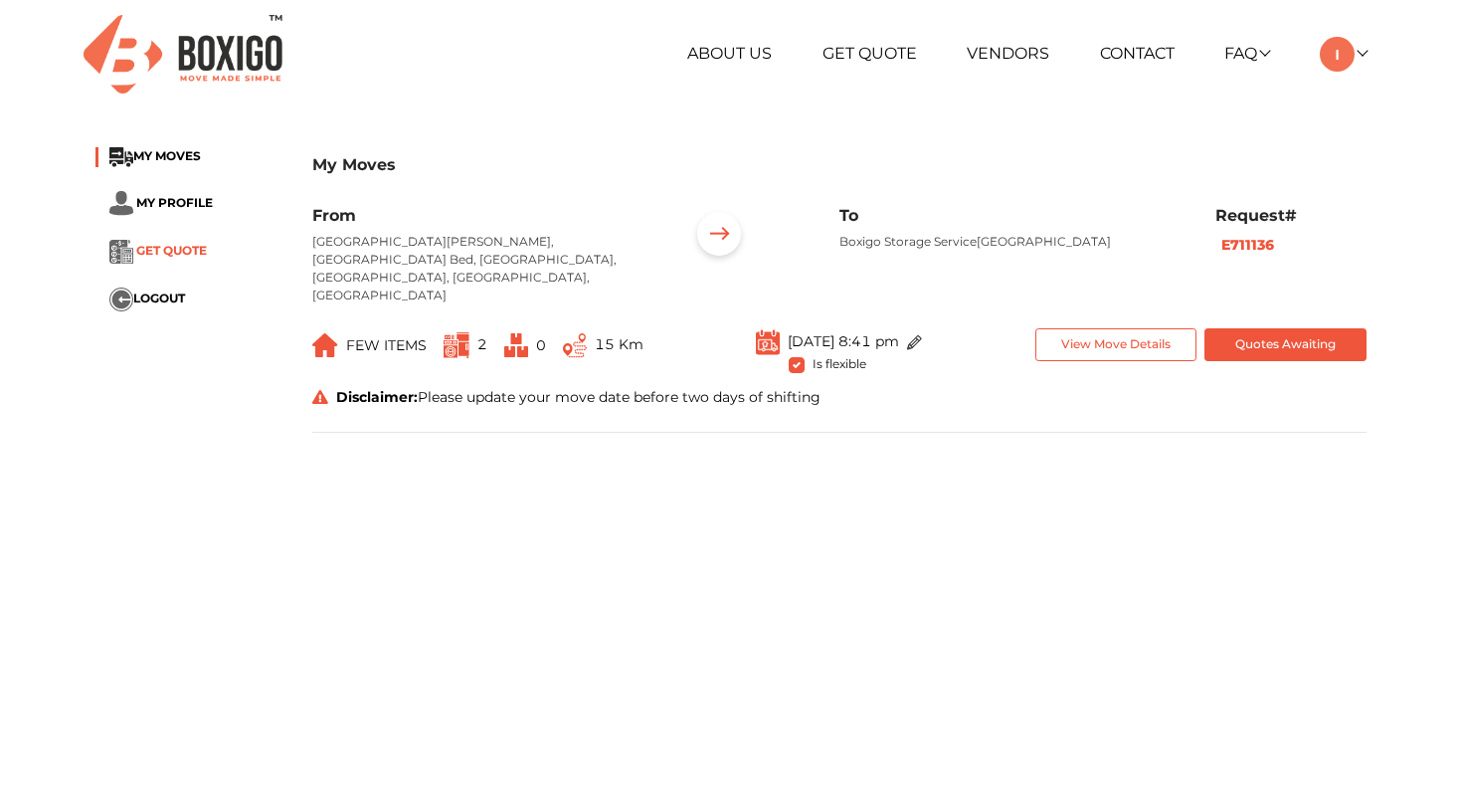
click at [152, 247] on span "GET QUOTE" at bounding box center [171, 250] width 71 height 15
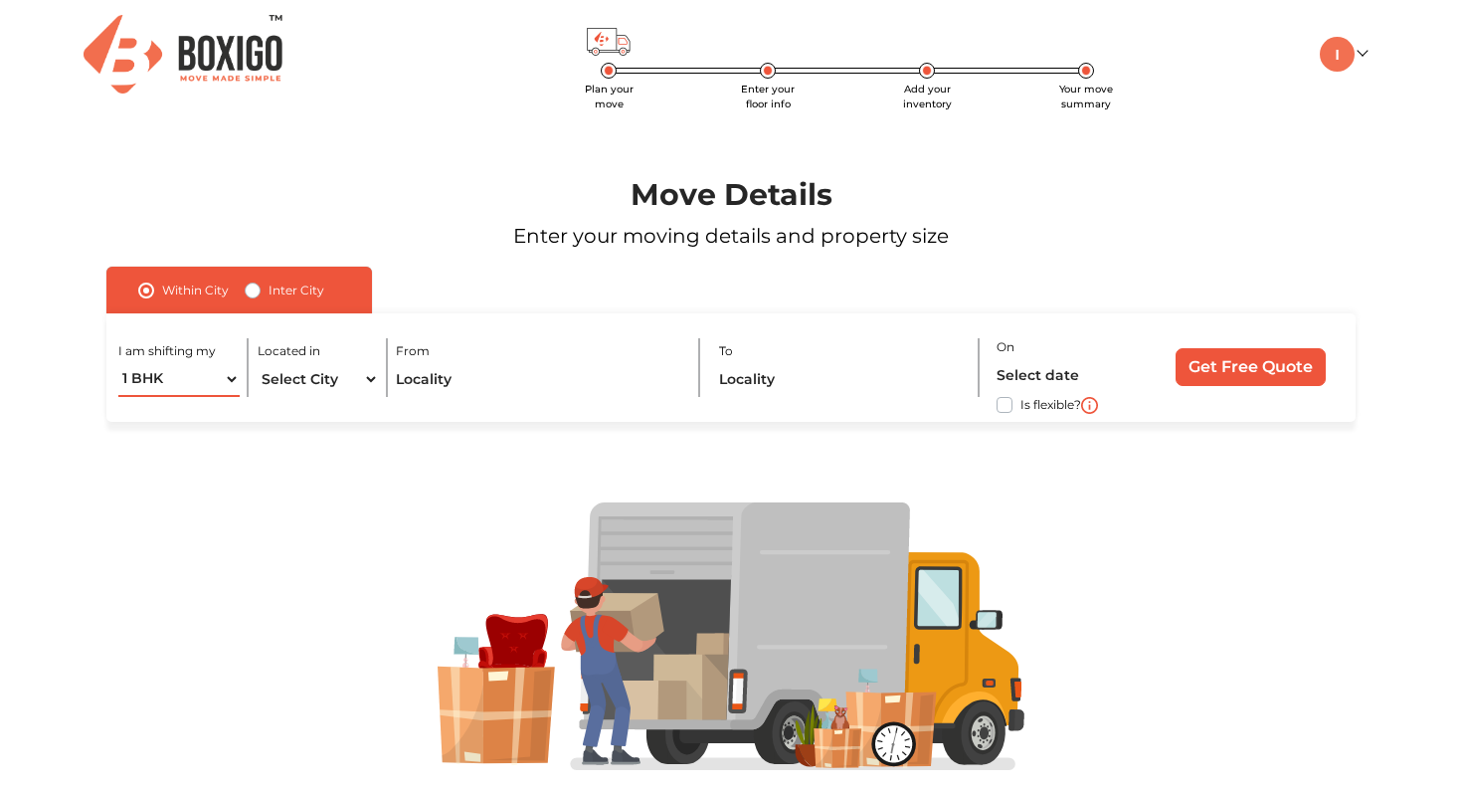
click at [228, 381] on select "1 BHK 2 BHK 3 BHK 3 + BHK FEW ITEMS" at bounding box center [178, 379] width 121 height 35
select select "FEW ITEMS"
click at [118, 362] on select "1 BHK 2 BHK 3 BHK 3 + BHK FEW ITEMS" at bounding box center [178, 379] width 121 height 35
click at [349, 378] on select "Select City Bangalore Bengaluru Bhopal Bhubaneswar Chennai Coimbatore Cuttack D…" at bounding box center [318, 379] width 121 height 35
select select "[GEOGRAPHIC_DATA]"
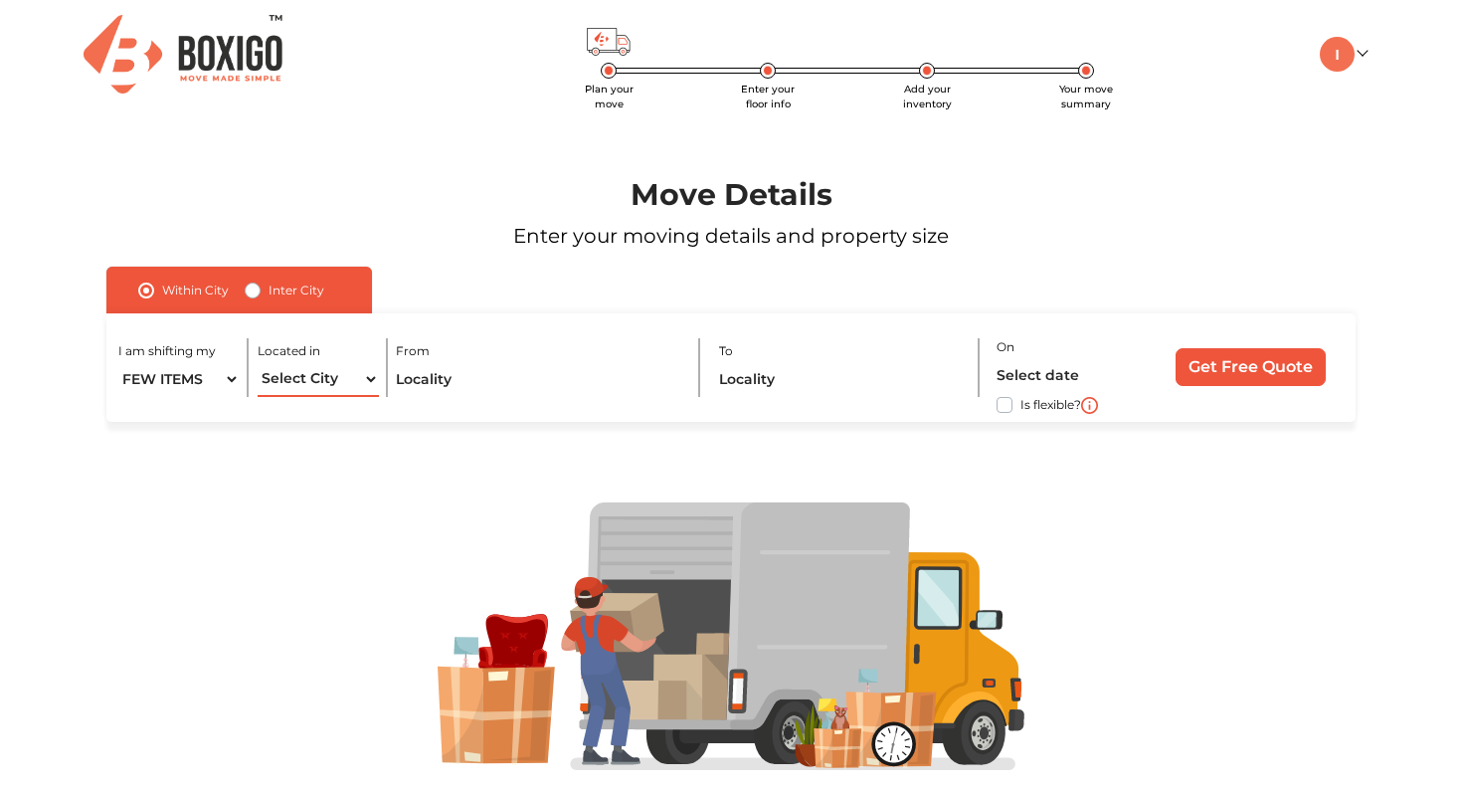
click at [258, 362] on select "Select City Bangalore Bengaluru Bhopal Bhubaneswar Chennai Coimbatore Cuttack D…" at bounding box center [318, 379] width 121 height 35
click at [432, 384] on input "text" at bounding box center [539, 379] width 286 height 35
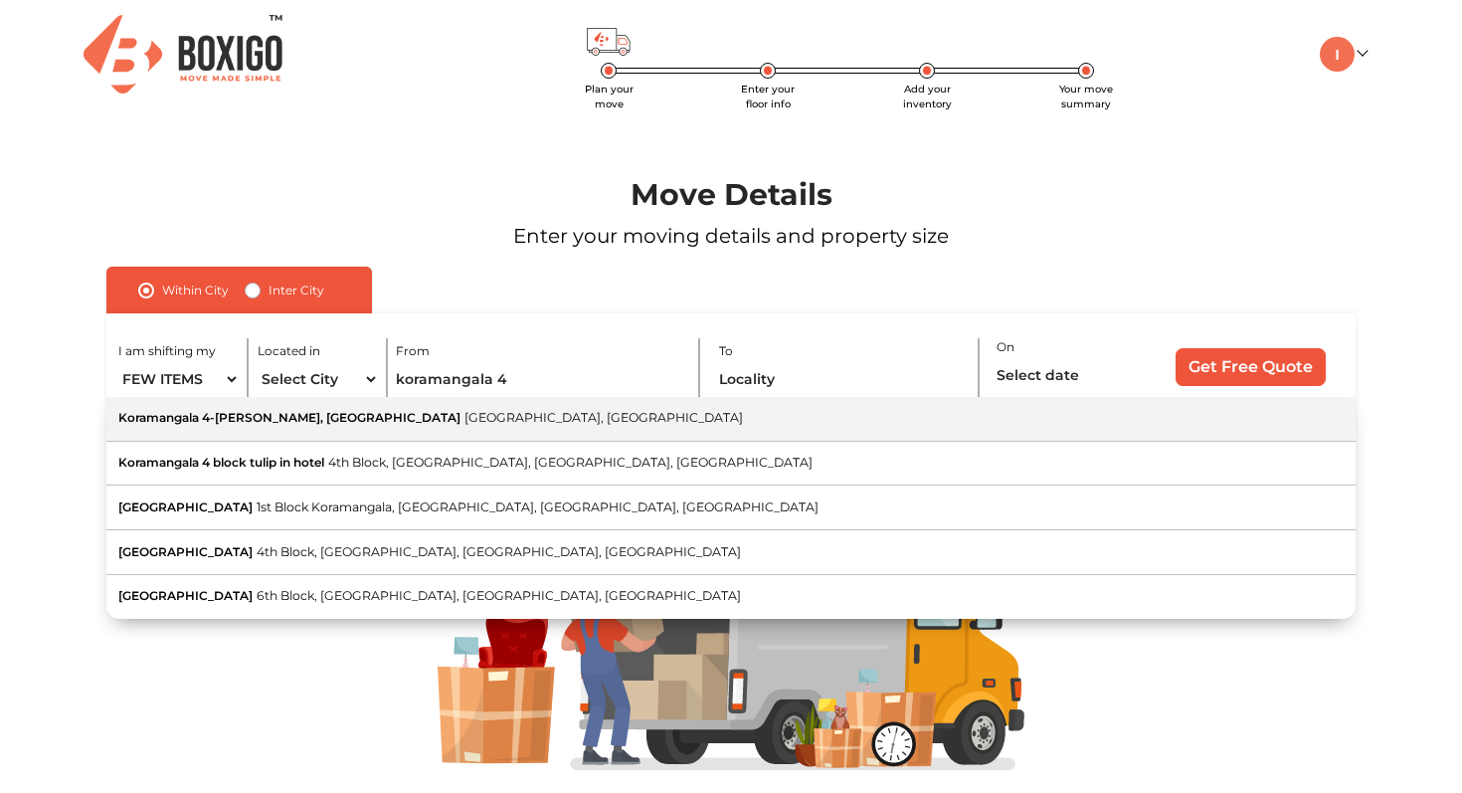
click at [465, 422] on span "Bengaluru, Karnataka" at bounding box center [604, 417] width 279 height 15
type input "Koramangala 4-C Block, Koramangala, Bengaluru, Karnataka"
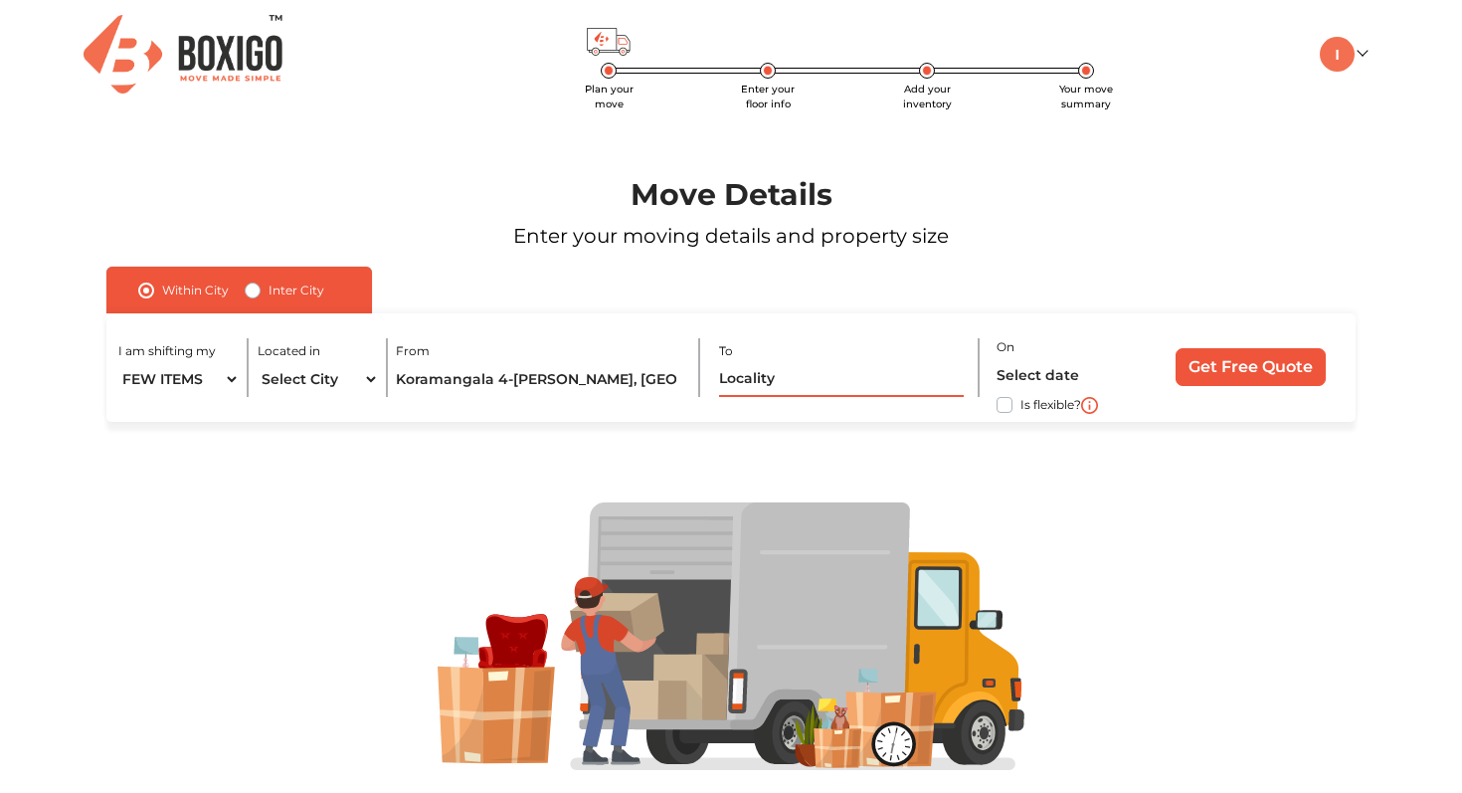
click at [748, 382] on input "text" at bounding box center [841, 379] width 245 height 35
click at [241, 61] on img at bounding box center [183, 54] width 199 height 79
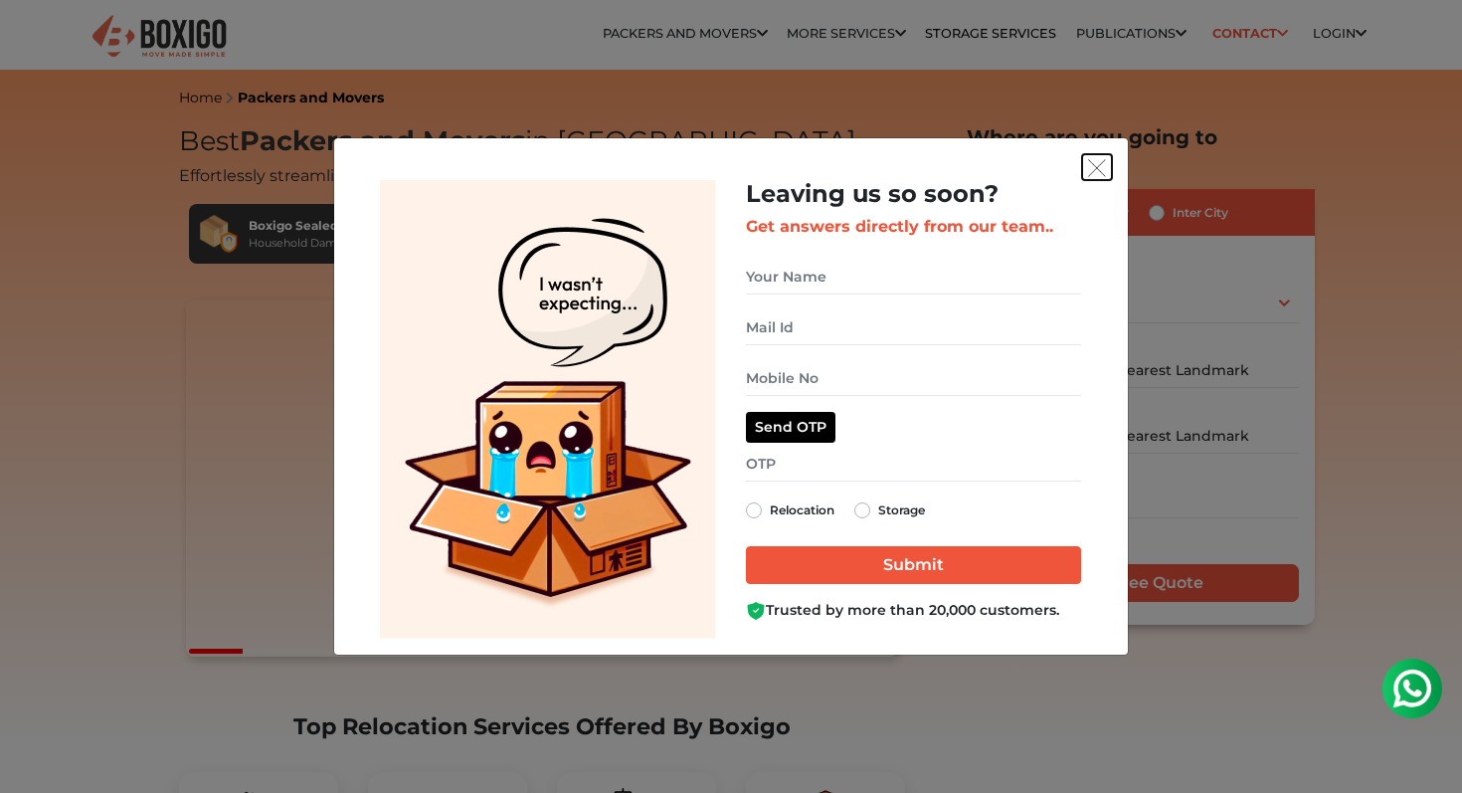
click at [1093, 164] on img "get free quote dialog" at bounding box center [1097, 168] width 18 height 18
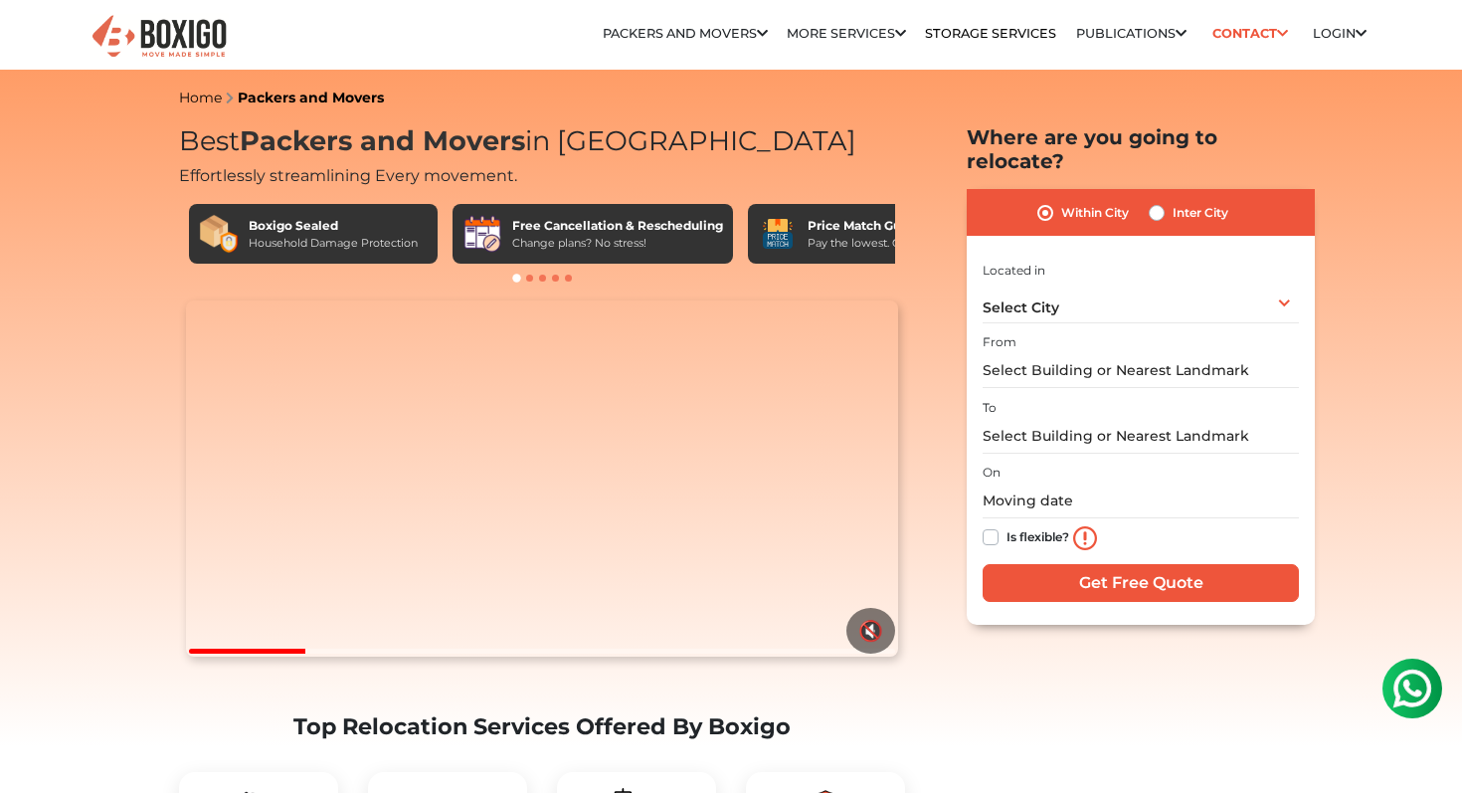
click at [989, 41] on ul "Relocation Storage Space Packers and Movers Packers and Movers in bangalore Pac…" at bounding box center [839, 34] width 1055 height 40
click at [989, 31] on link "Storage Services" at bounding box center [990, 33] width 131 height 15
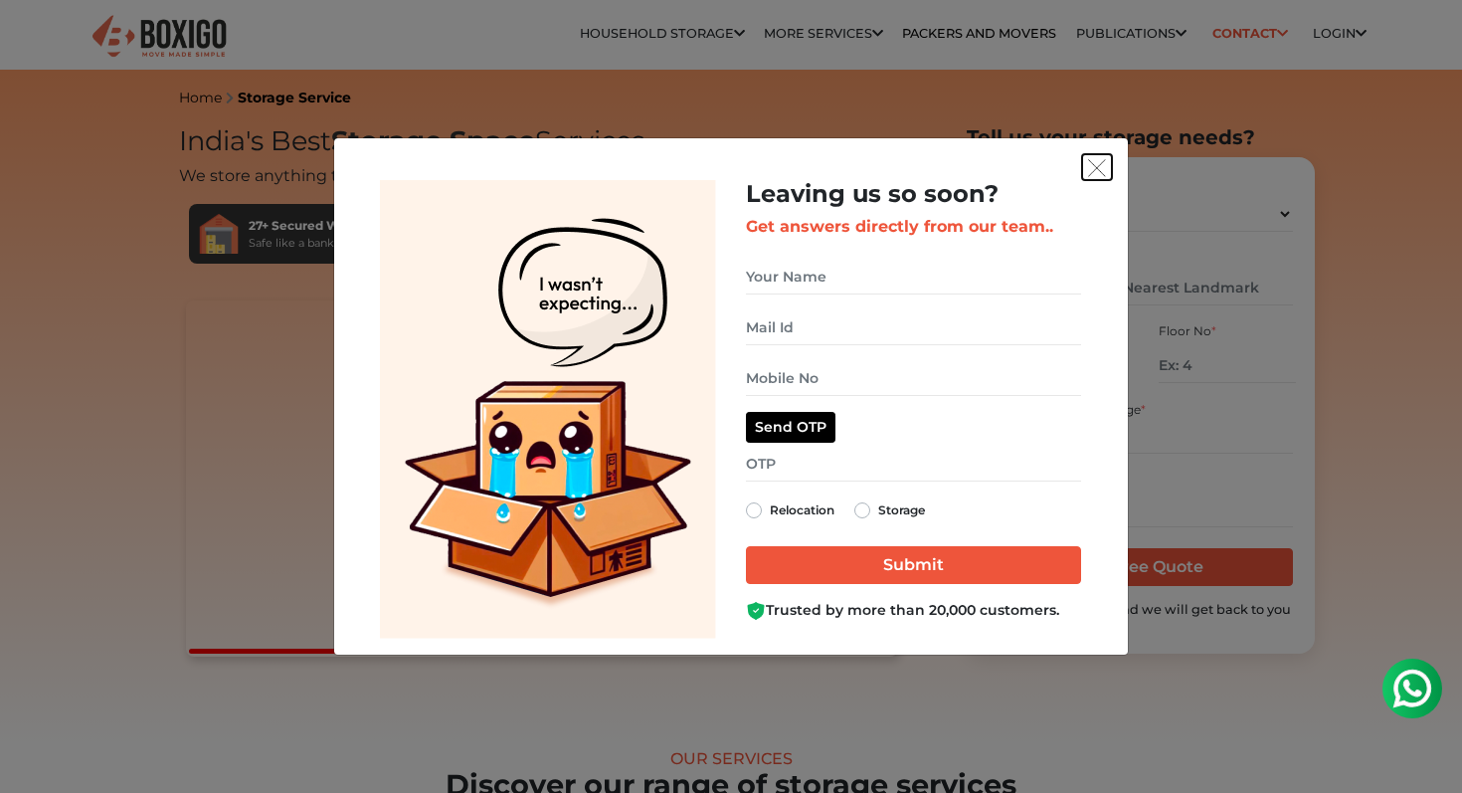
click at [1105, 164] on img "get free quote dialog" at bounding box center [1097, 168] width 18 height 18
